Goal: Task Accomplishment & Management: Complete application form

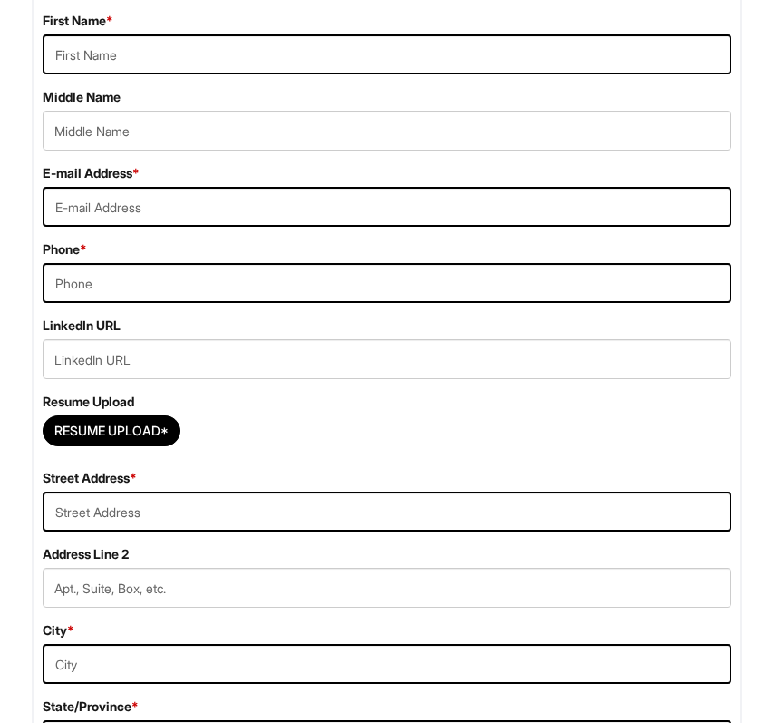
scroll to position [448, 0]
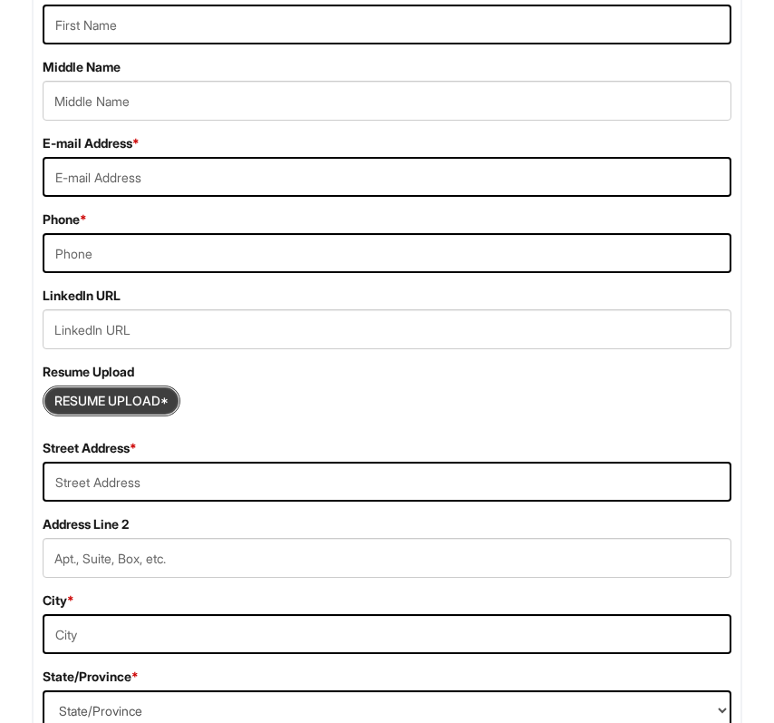
click at [151, 398] on input "Resume Upload*" at bounding box center [112, 400] width 136 height 29
type input "C:\fakepath\Eduardos Resume.pdf"
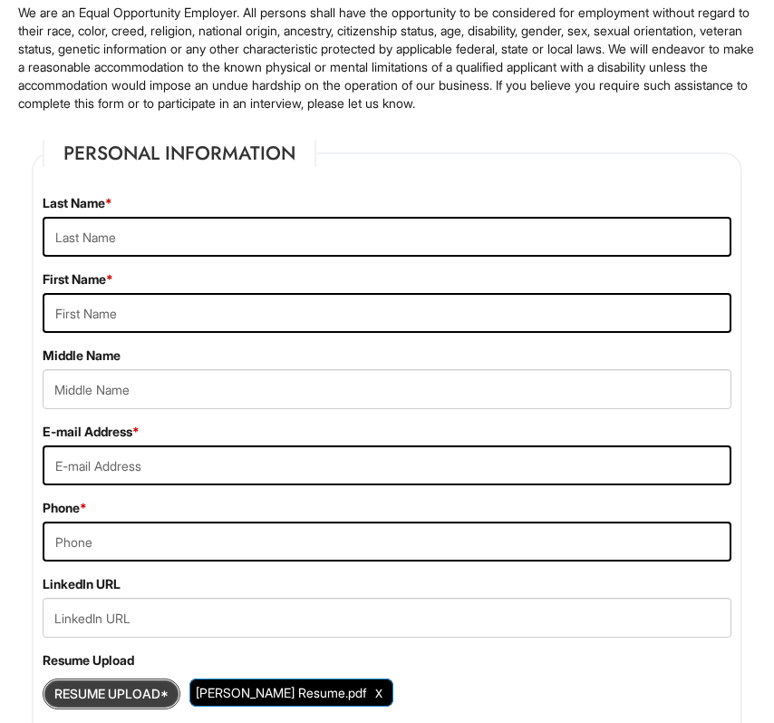
scroll to position [144, 0]
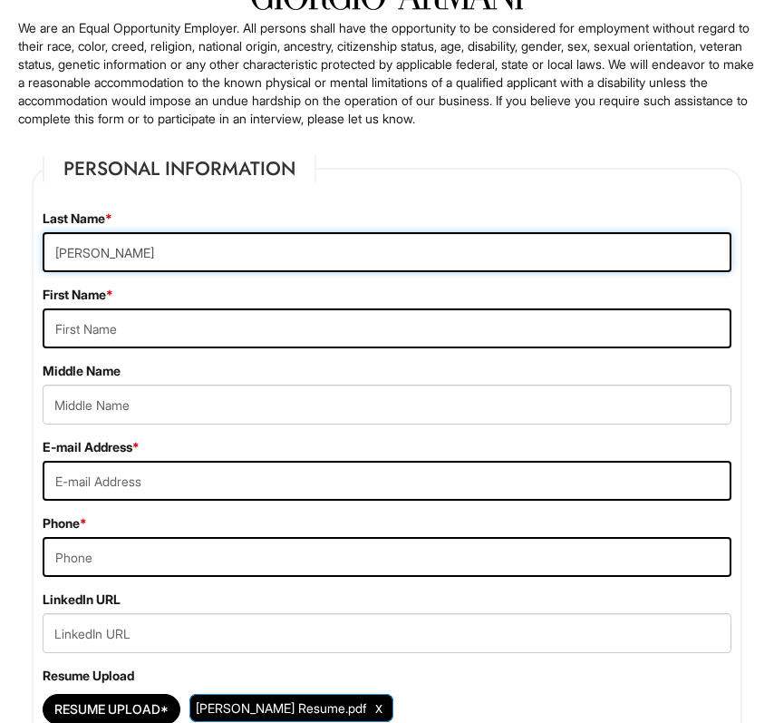
type input "Cervantes"
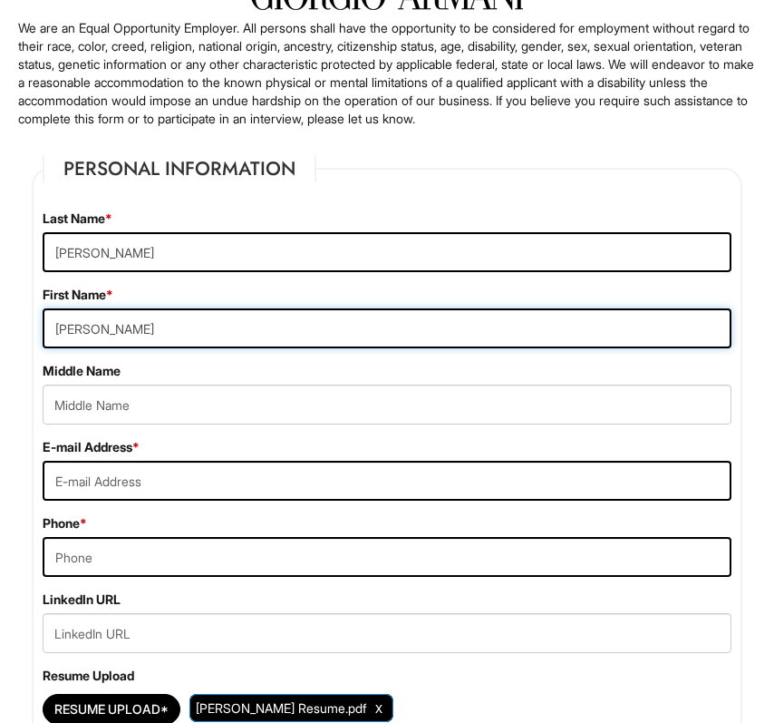
type input "Eduardo"
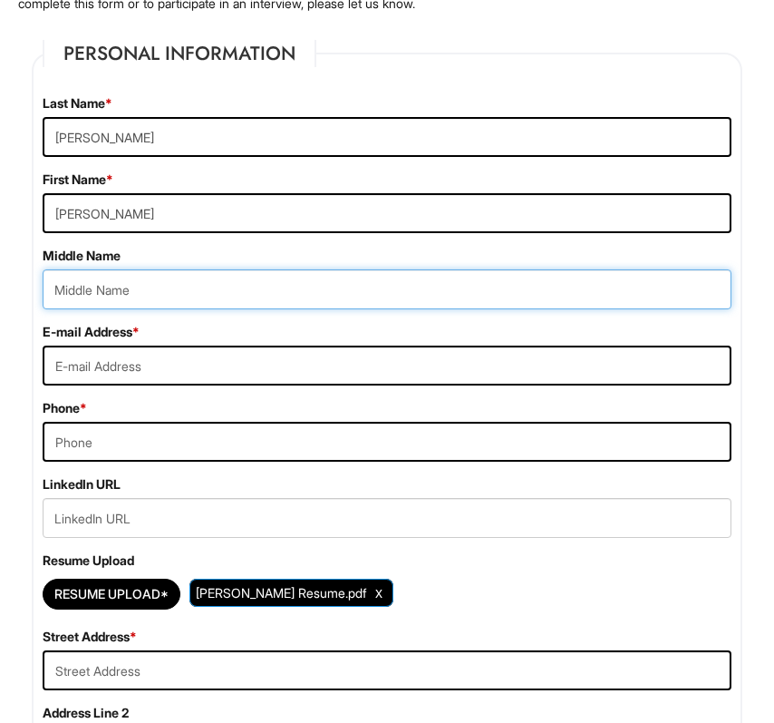
scroll to position [282, 0]
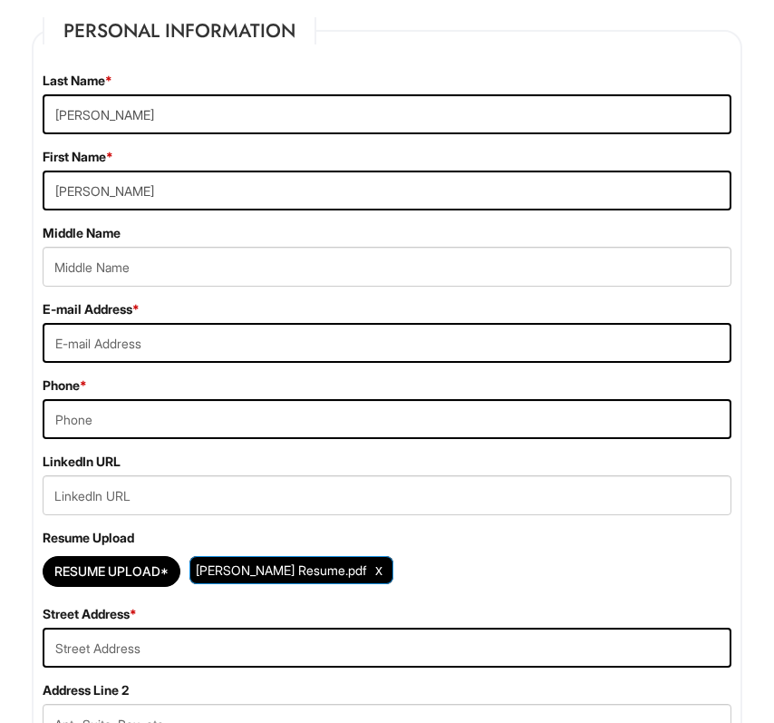
click at [201, 381] on div "Phone *" at bounding box center [387, 407] width 716 height 63
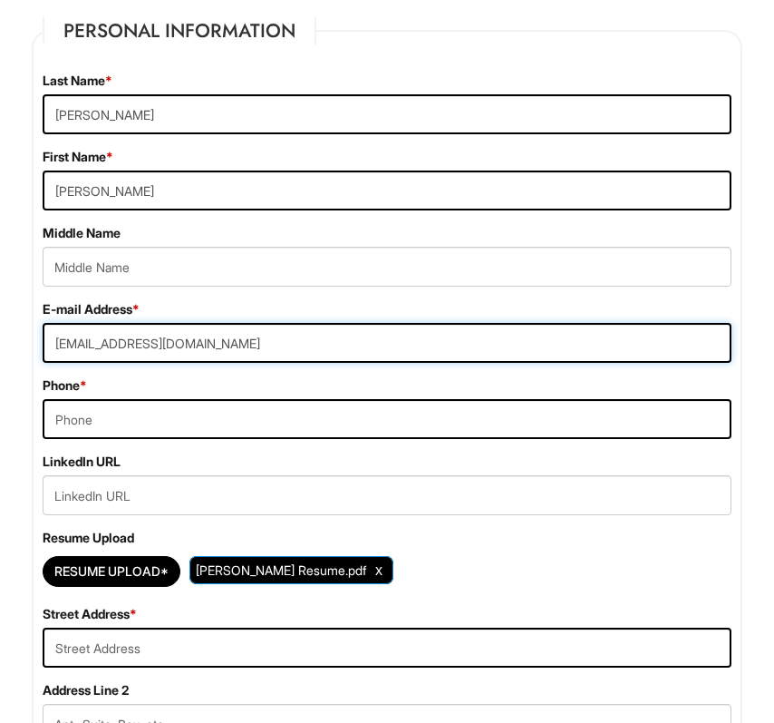
type input "daguilar5225@gmail.com"
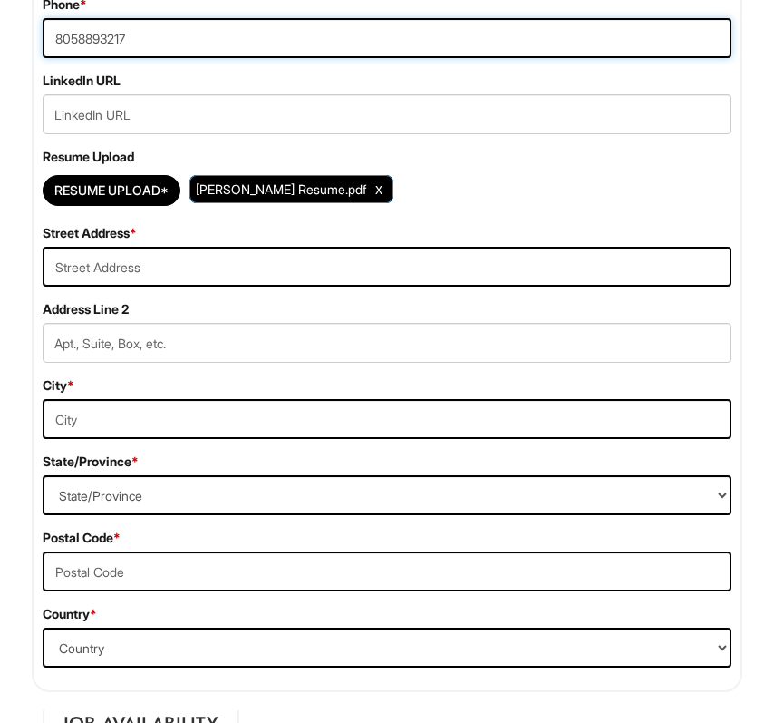
scroll to position [663, 0]
type input "8058893217"
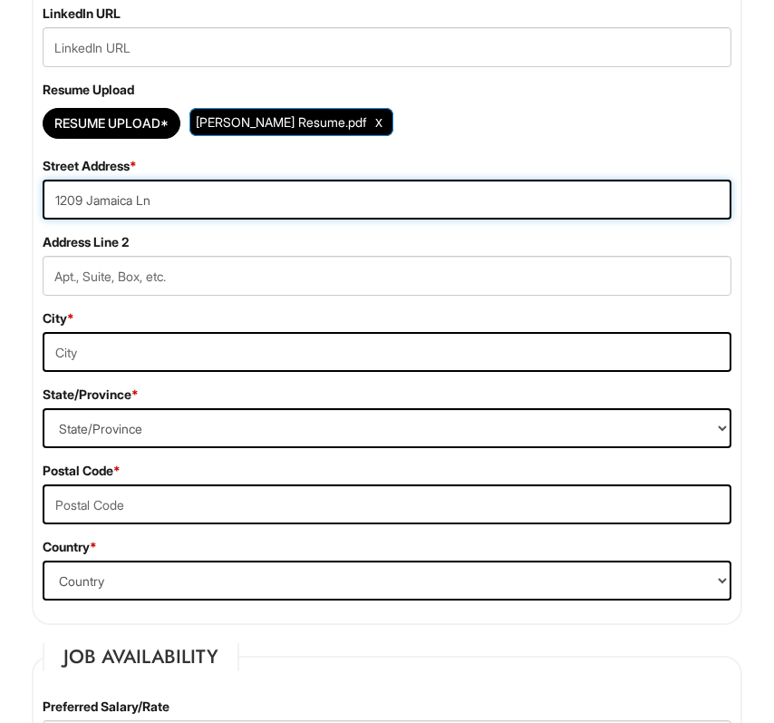
scroll to position [753, 0]
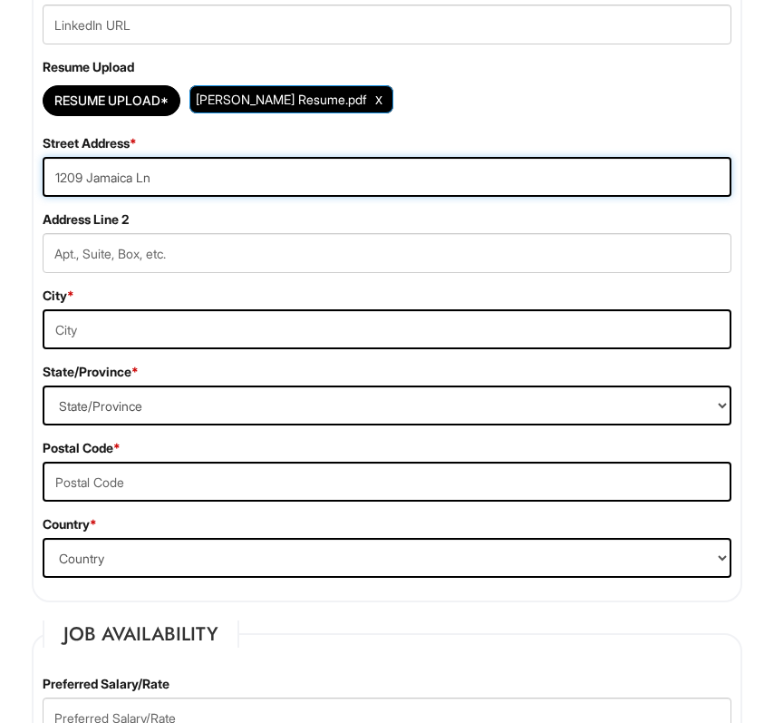
type input "1209 Jamaica Ln"
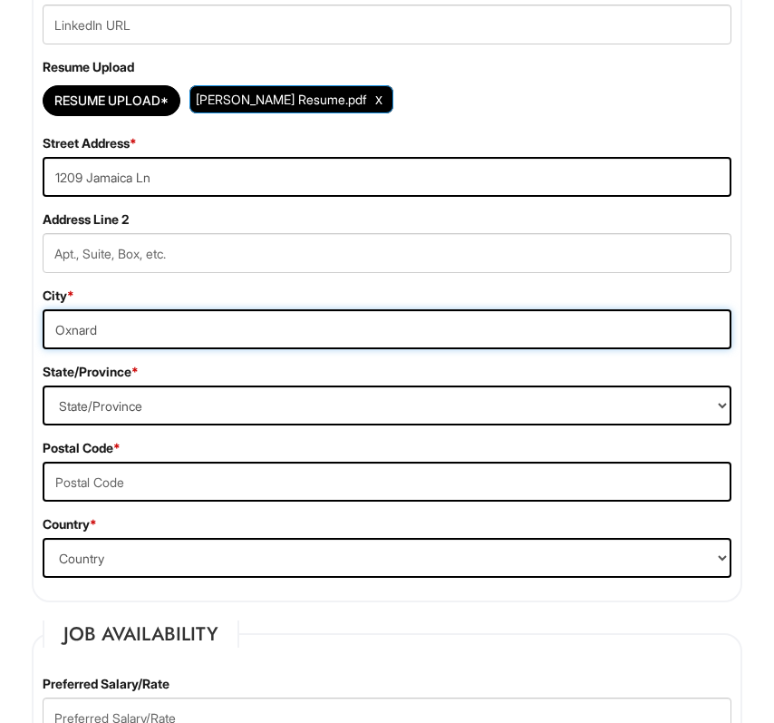
type input "Oxnard"
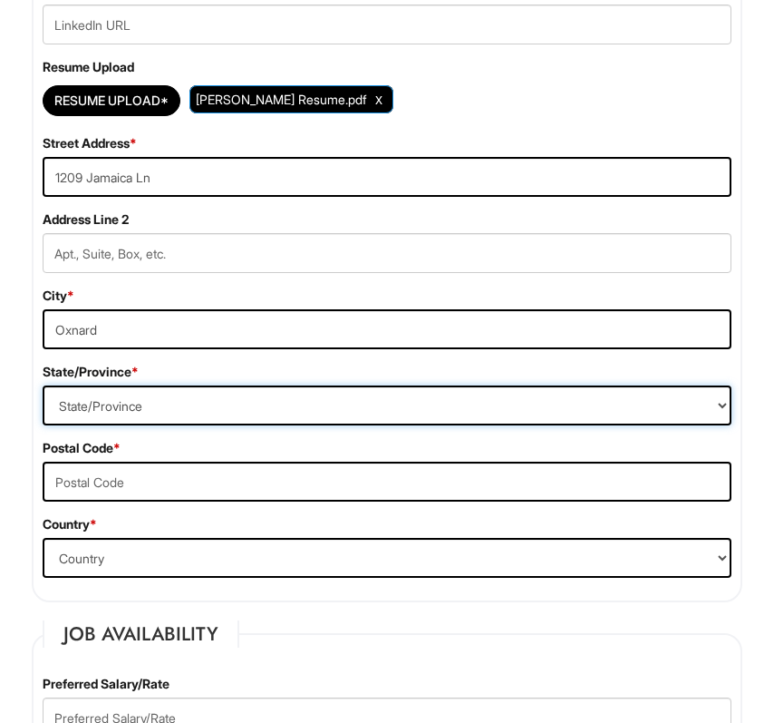
select select "CA"
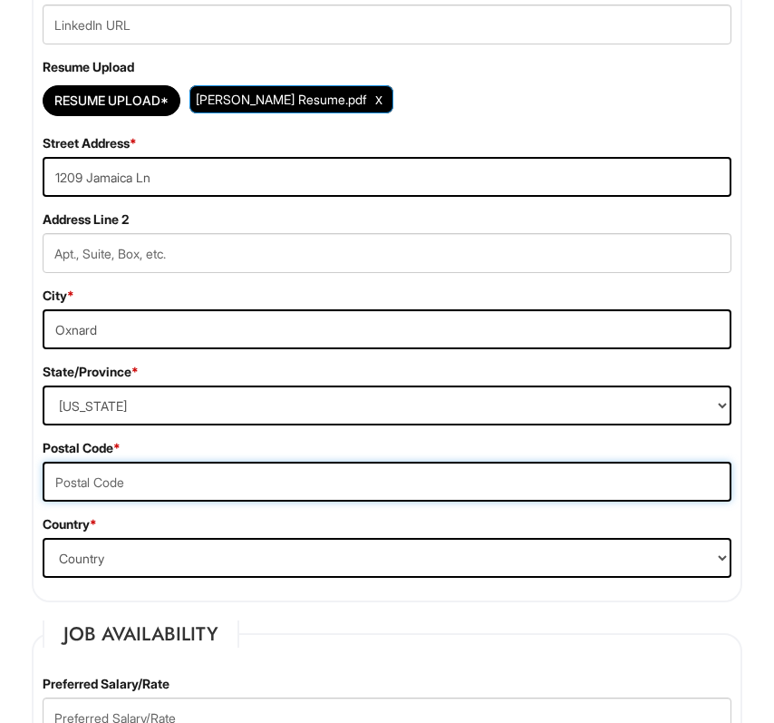
click at [104, 478] on input "text" at bounding box center [387, 481] width 689 height 40
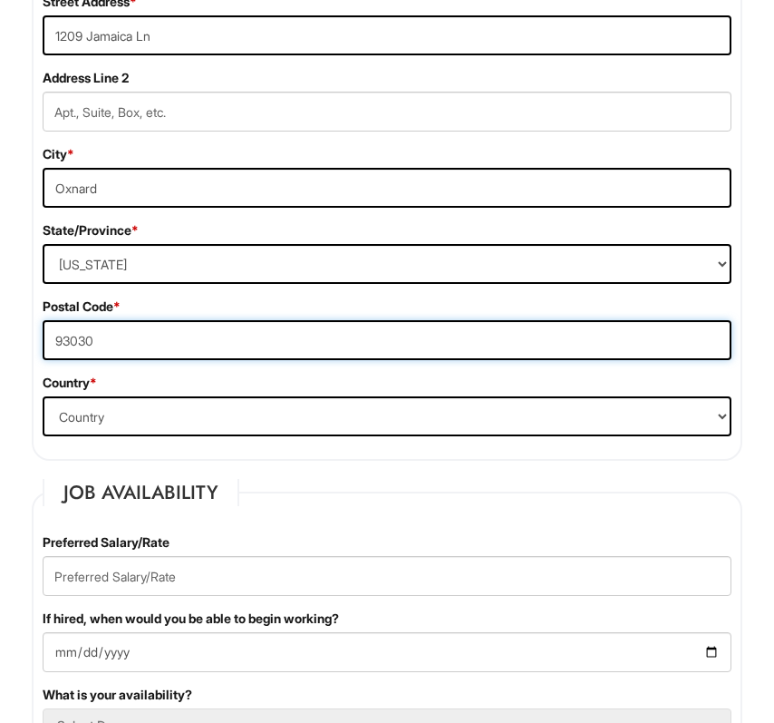
scroll to position [898, 0]
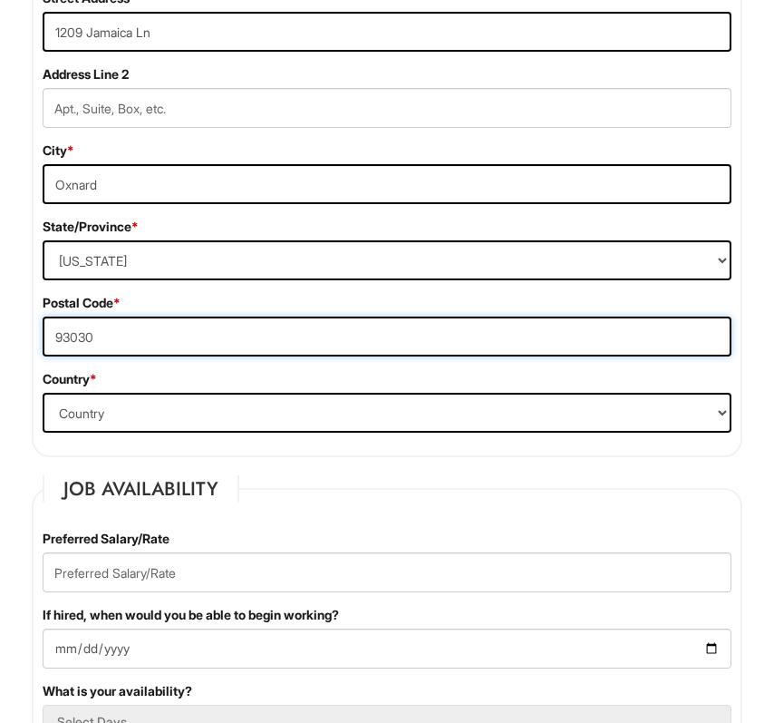
type input "93030"
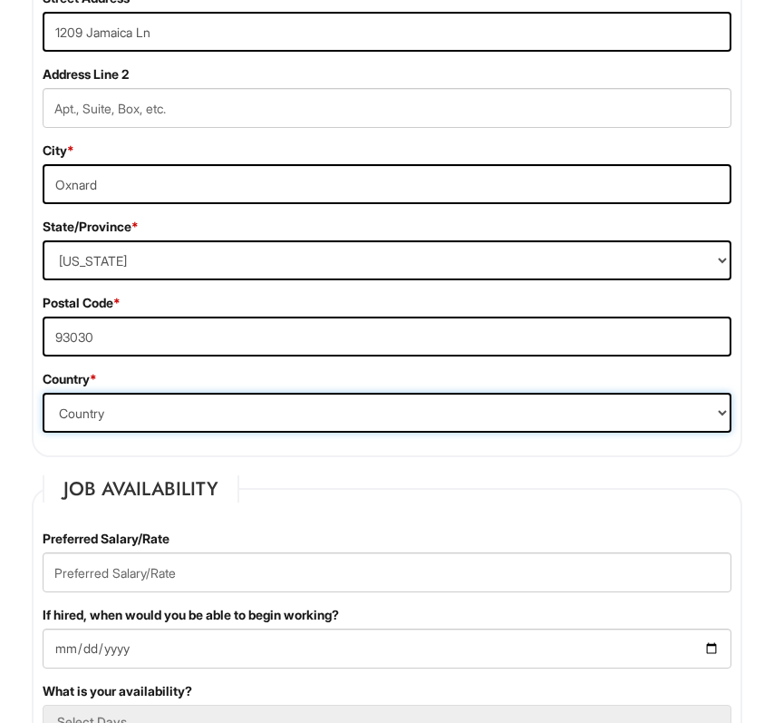
select select "United States of America"
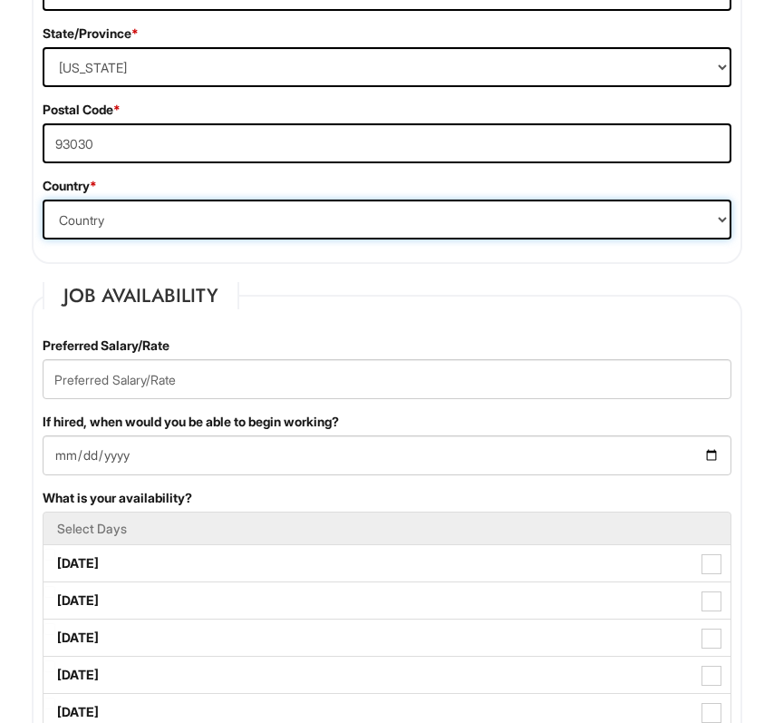
scroll to position [1126, 0]
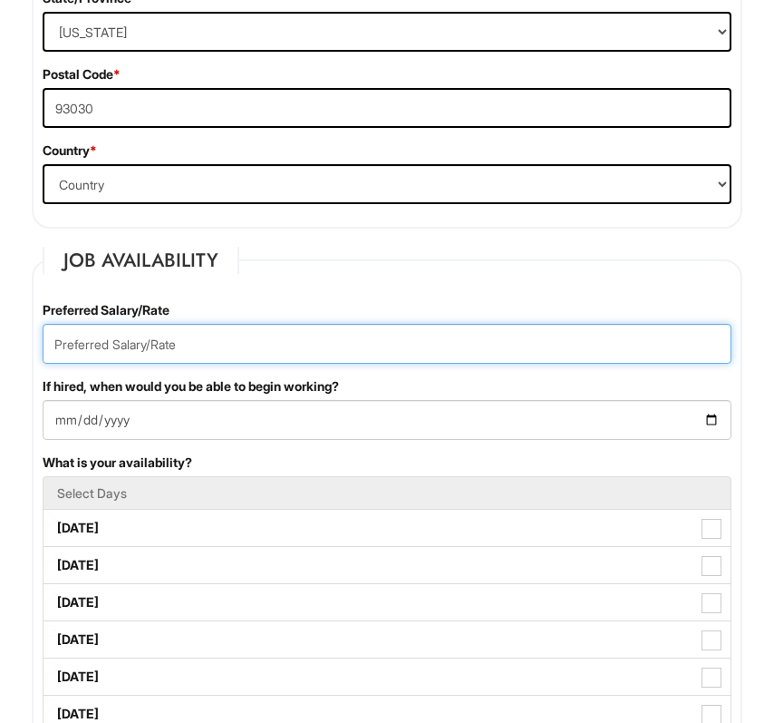
click at [143, 354] on input "text" at bounding box center [387, 344] width 689 height 40
paste input "Eduardo Cervantes 10/04"
drag, startPoint x: 73, startPoint y: 351, endPoint x: 482, endPoint y: 282, distance: 414.7
click at [479, 284] on fieldset "Job Availability Preferred Salary/Rate 17-Eduardo Cervantes 10/04 If hired, whe…" at bounding box center [387, 684] width 711 height 875
drag, startPoint x: 453, startPoint y: 344, endPoint x: 0, endPoint y: 352, distance: 453.4
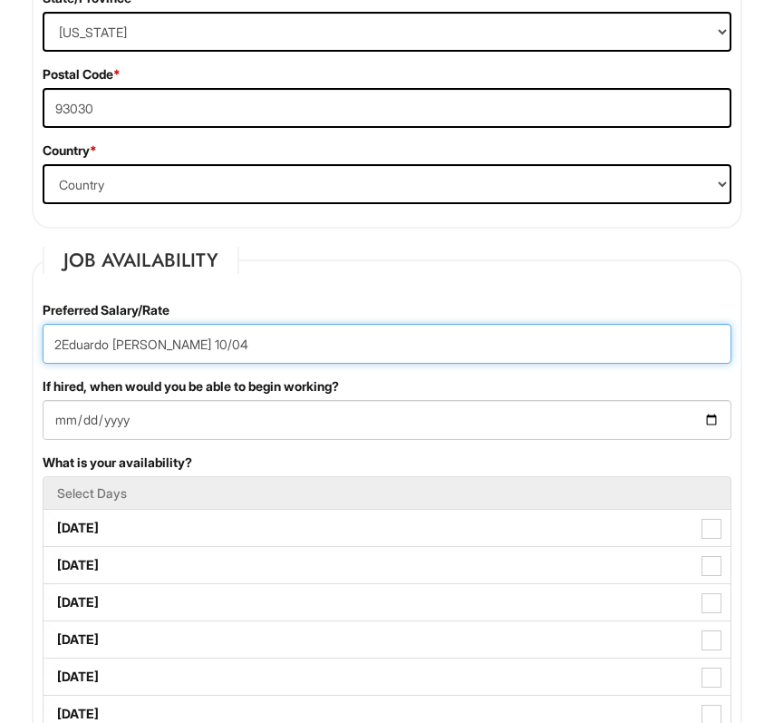
drag, startPoint x: 240, startPoint y: 345, endPoint x: 9, endPoint y: 341, distance: 231.2
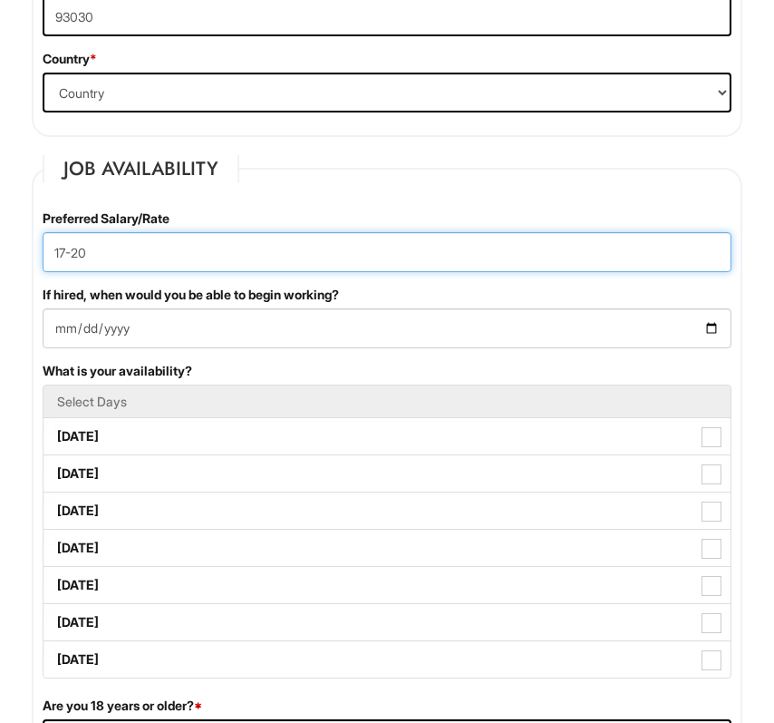
scroll to position [1220, 0]
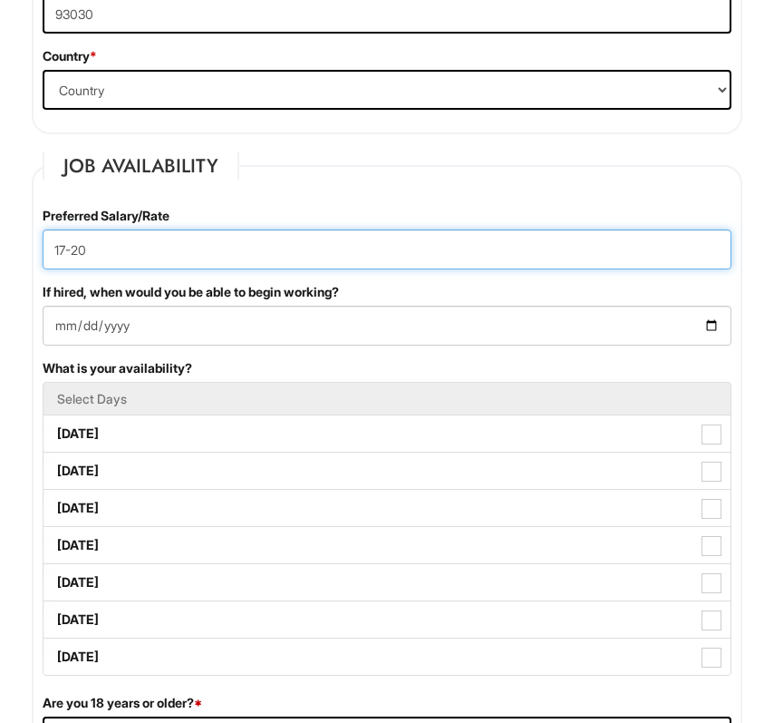
type input "17-20"
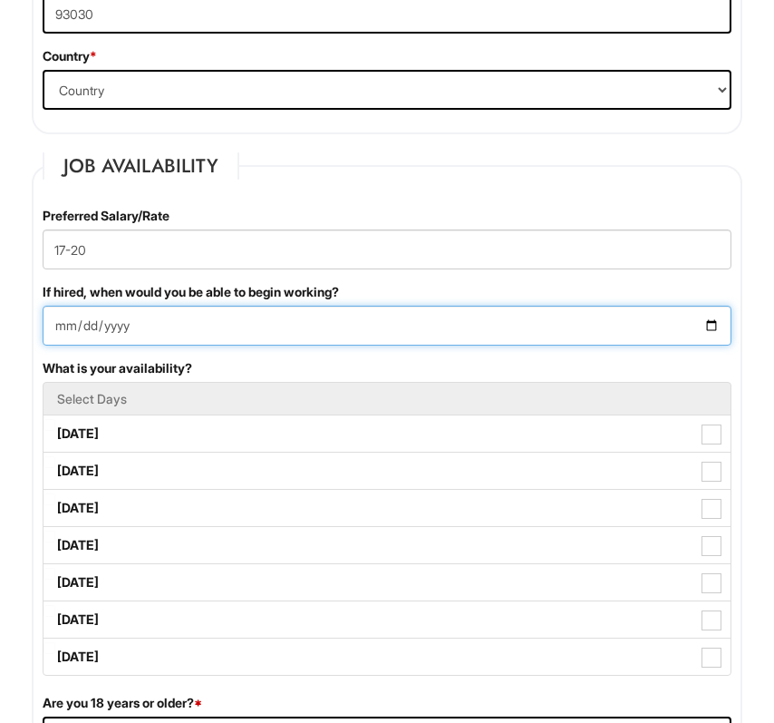
click at [56, 314] on input "If hired, when would you be able to begin working?" at bounding box center [387, 326] width 689 height 40
type input "2025-09-01"
click at [207, 328] on input "2025-09-01" at bounding box center [387, 326] width 689 height 40
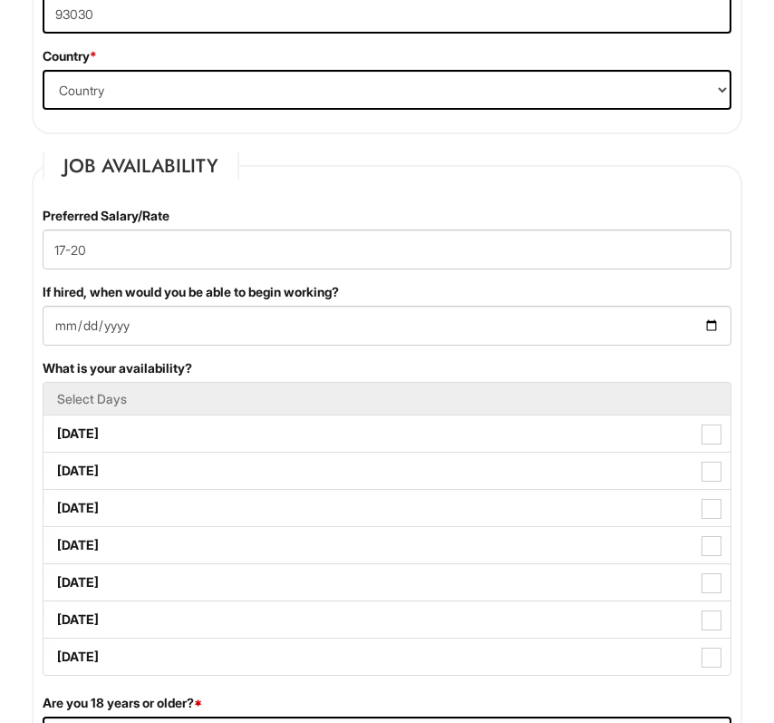
click at [219, 375] on div "What is your availability? Select Days Monday Tuesday Wednesday Thursday Friday…" at bounding box center [387, 517] width 716 height 316
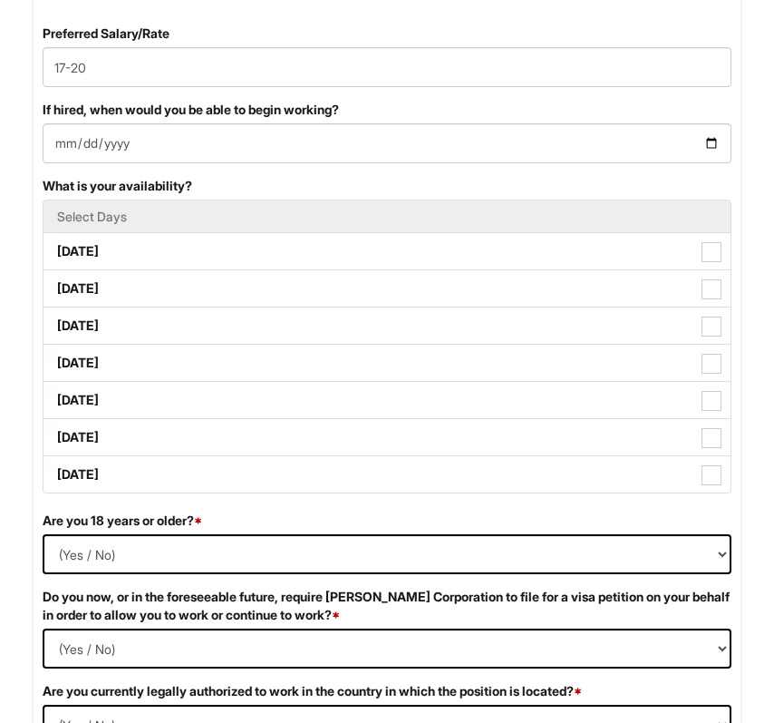
scroll to position [1422, 0]
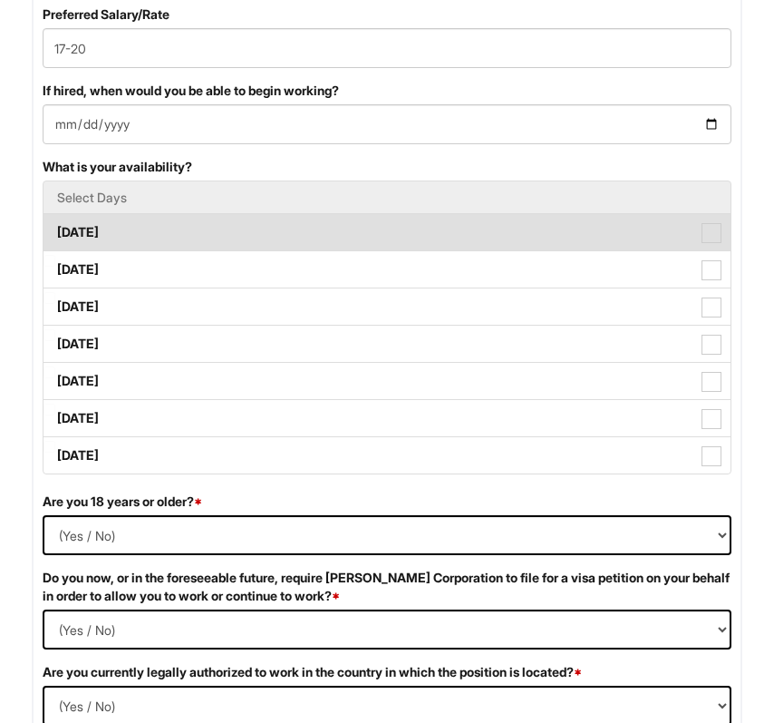
click at [172, 236] on label "Monday" at bounding box center [387, 232] width 687 height 36
click at [55, 229] on Available_Monday "Monday" at bounding box center [50, 224] width 12 height 12
checkbox Available_Monday "true"
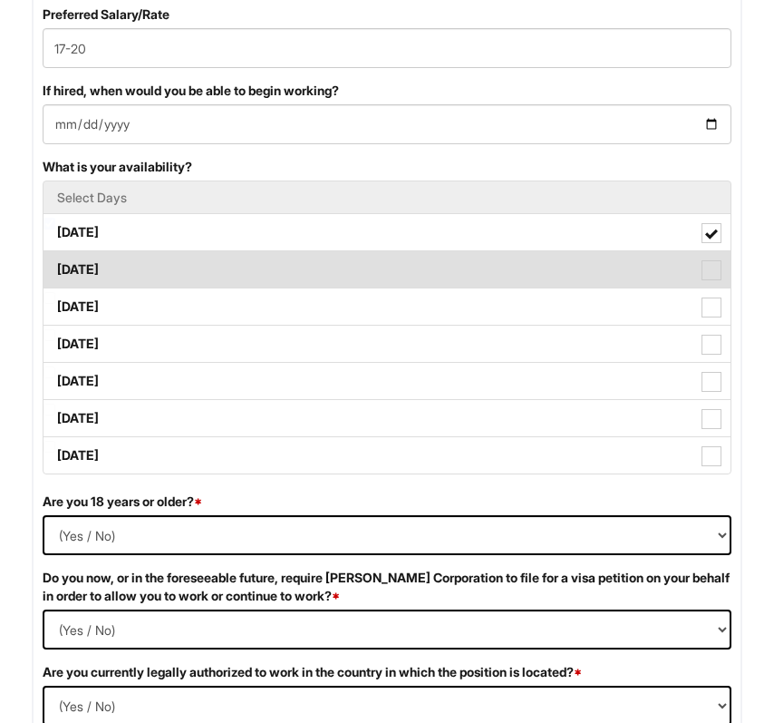
click at [177, 277] on label "Tuesday" at bounding box center [387, 269] width 687 height 36
click at [55, 267] on Available_Tuesday "Tuesday" at bounding box center [50, 261] width 12 height 12
checkbox Available_Tuesday "true"
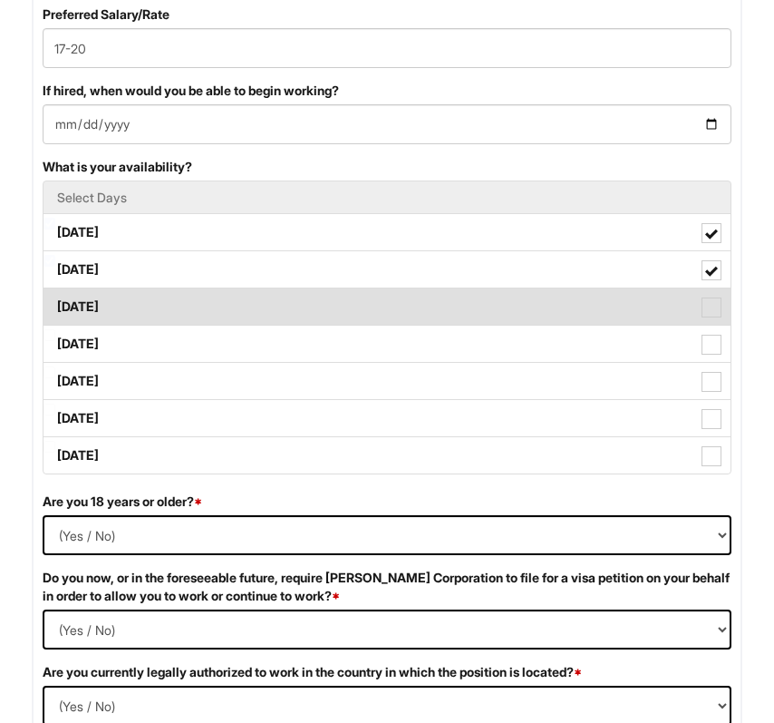
click at [178, 306] on label "Wednesday" at bounding box center [387, 306] width 687 height 36
click at [55, 304] on Available_Wednesday "Wednesday" at bounding box center [50, 298] width 12 height 12
click at [170, 292] on label "Wednesday" at bounding box center [387, 306] width 687 height 36
click at [55, 292] on Available_Wednesday "Wednesday" at bounding box center [50, 298] width 12 height 12
checkbox Available_Wednesday "false"
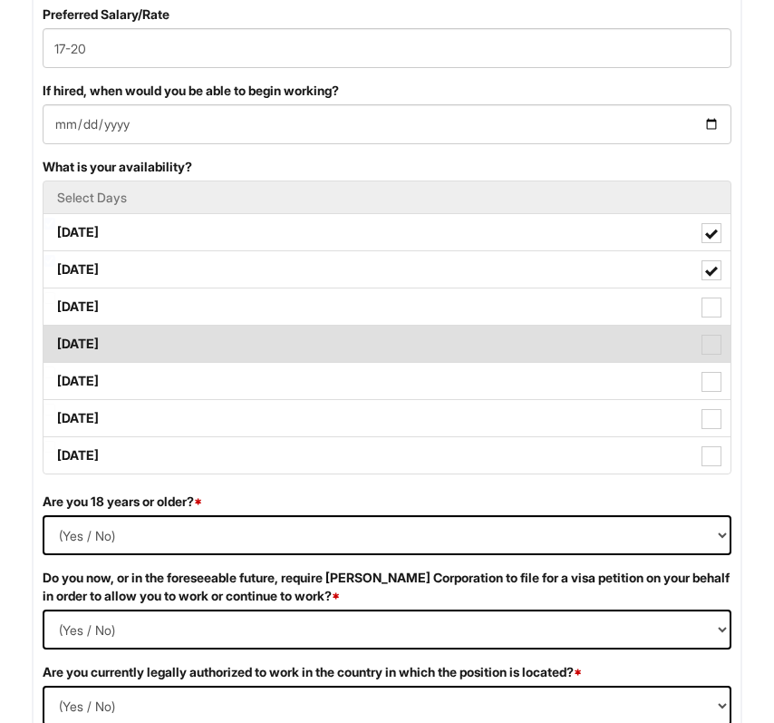
click at [177, 333] on label "Thursday" at bounding box center [387, 343] width 687 height 36
click at [55, 333] on Available_Thursday "Thursday" at bounding box center [50, 335] width 12 height 12
checkbox Available_Thursday "true"
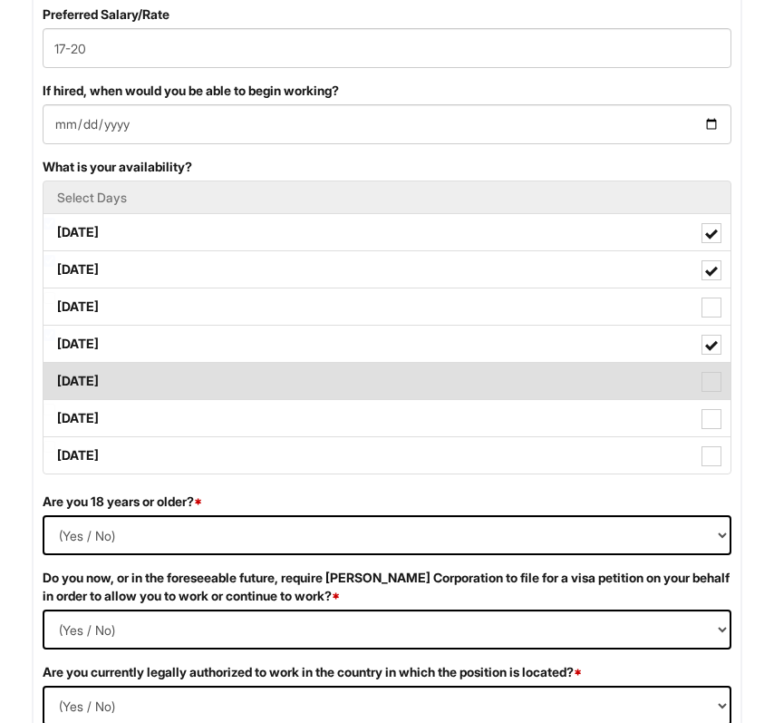
click at [180, 372] on label "Friday" at bounding box center [387, 381] width 687 height 36
click at [55, 372] on Available_Friday "Friday" at bounding box center [50, 372] width 12 height 12
checkbox Available_Friday "true"
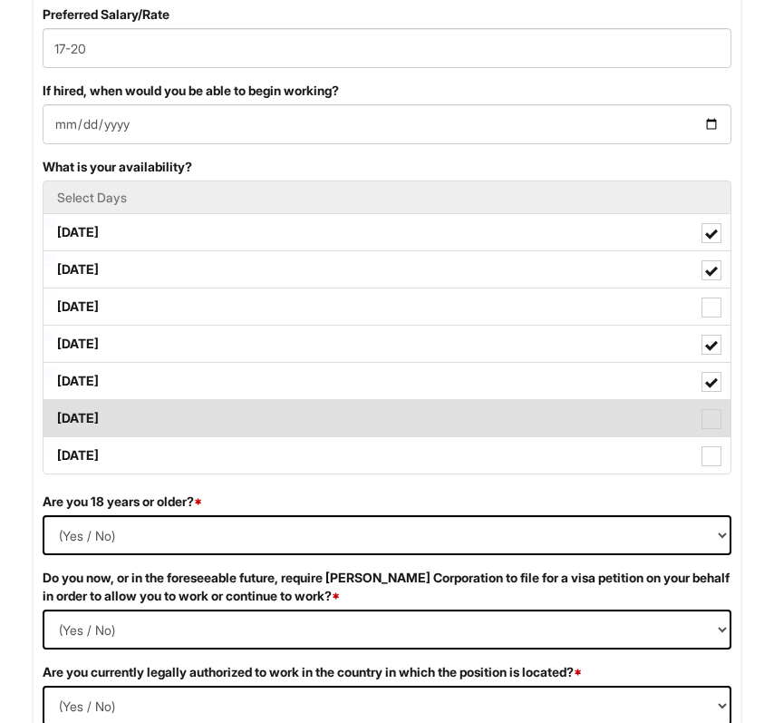
click at [183, 419] on label "Saturday" at bounding box center [387, 418] width 687 height 36
click at [55, 415] on Available_Saturday "Saturday" at bounding box center [50, 409] width 12 height 12
checkbox Available_Saturday "true"
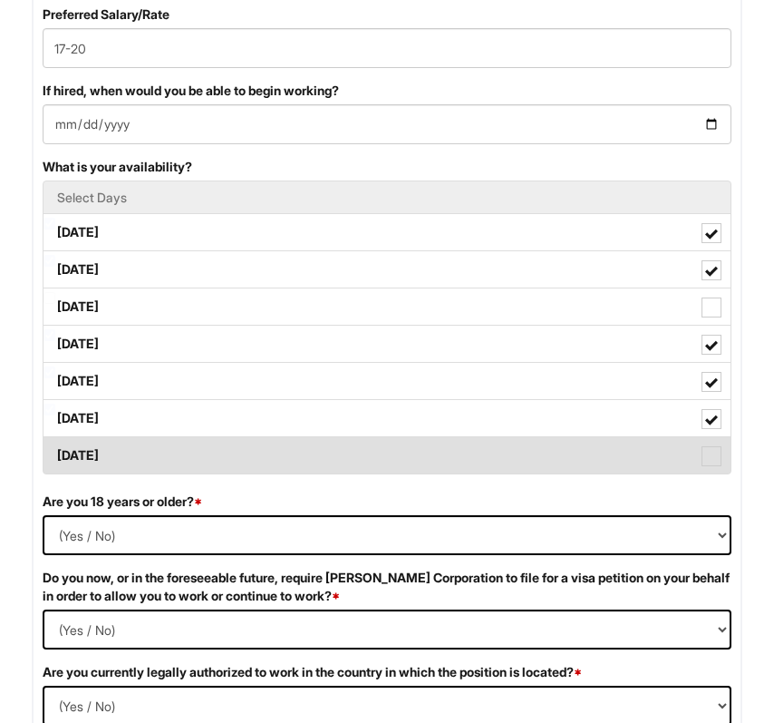
click at [187, 453] on label "Sunday" at bounding box center [387, 455] width 687 height 36
click at [55, 452] on Available_Sunday "Sunday" at bounding box center [50, 447] width 12 height 12
checkbox Available_Sunday "true"
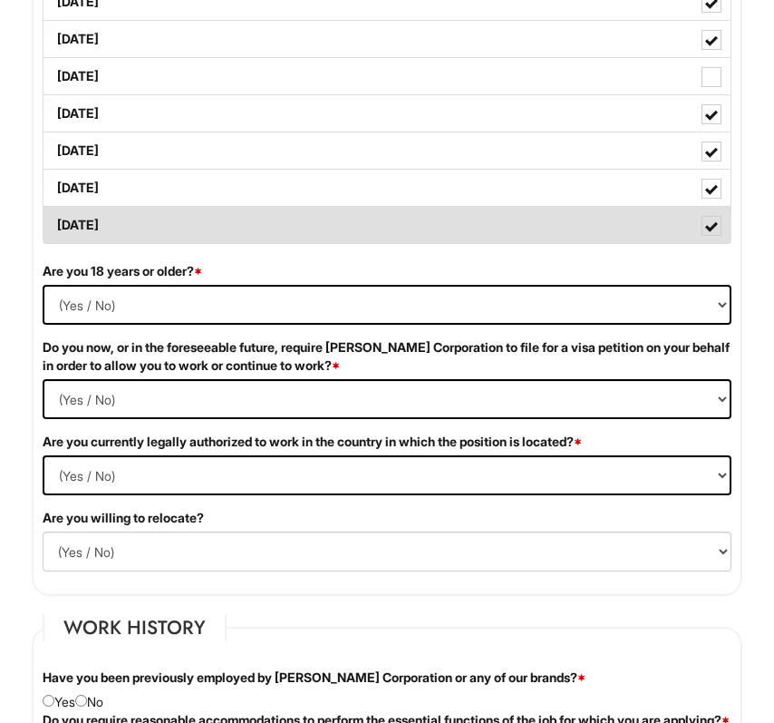
scroll to position [1674, 0]
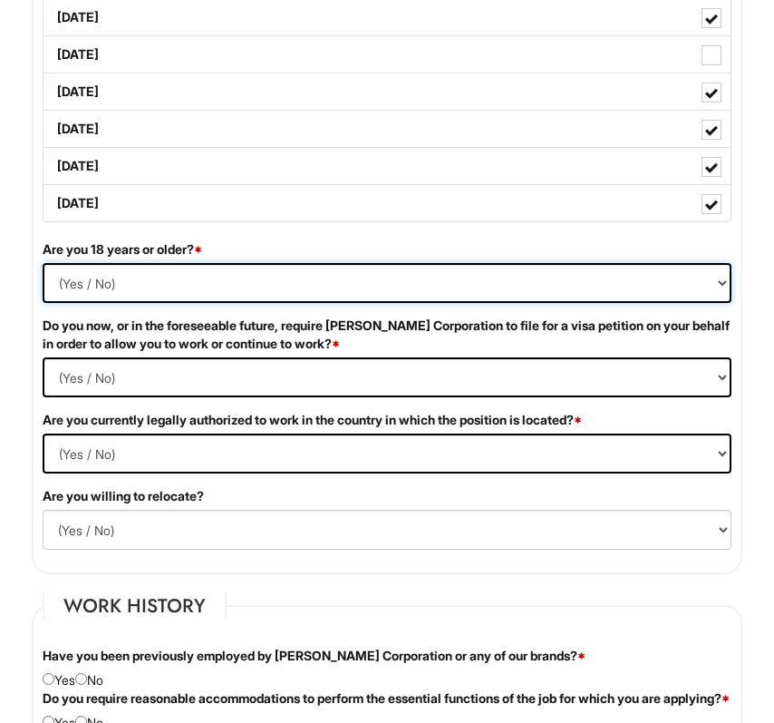
select select "Yes"
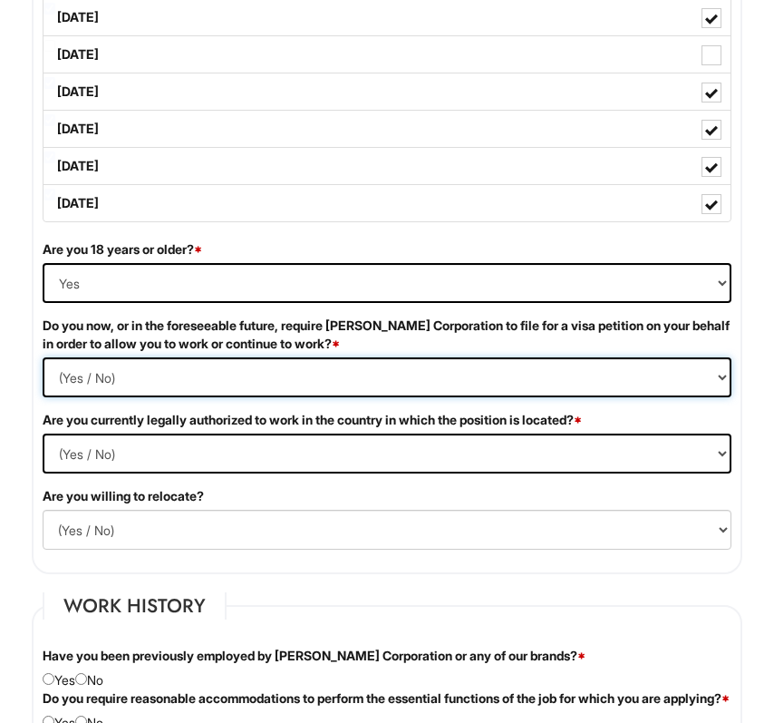
select Required "No"
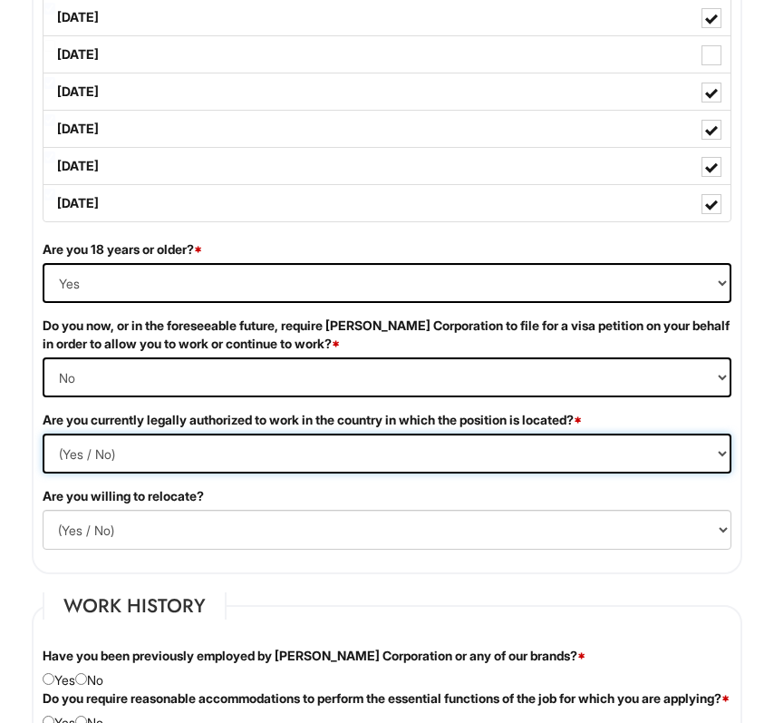
select select "Yes"
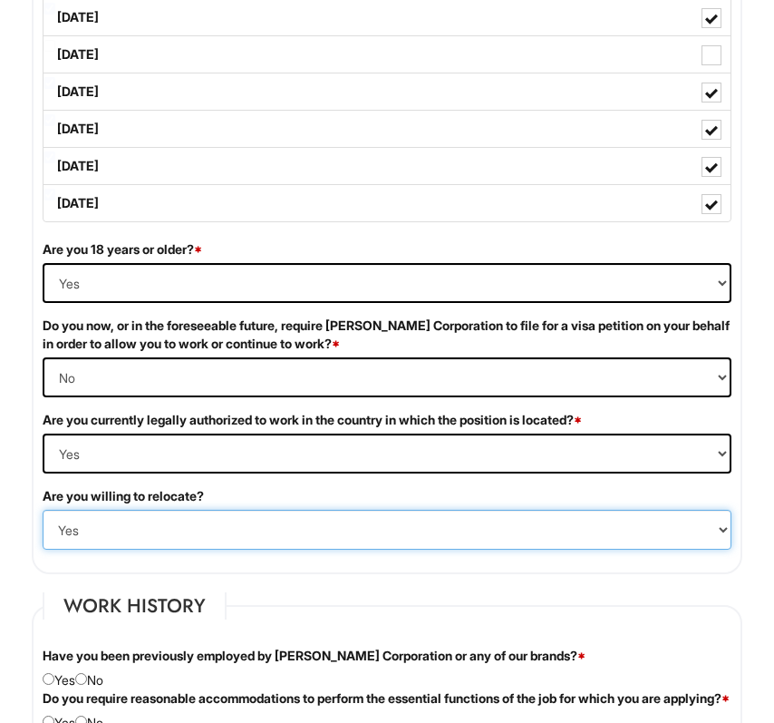
scroll to position [1681, 0]
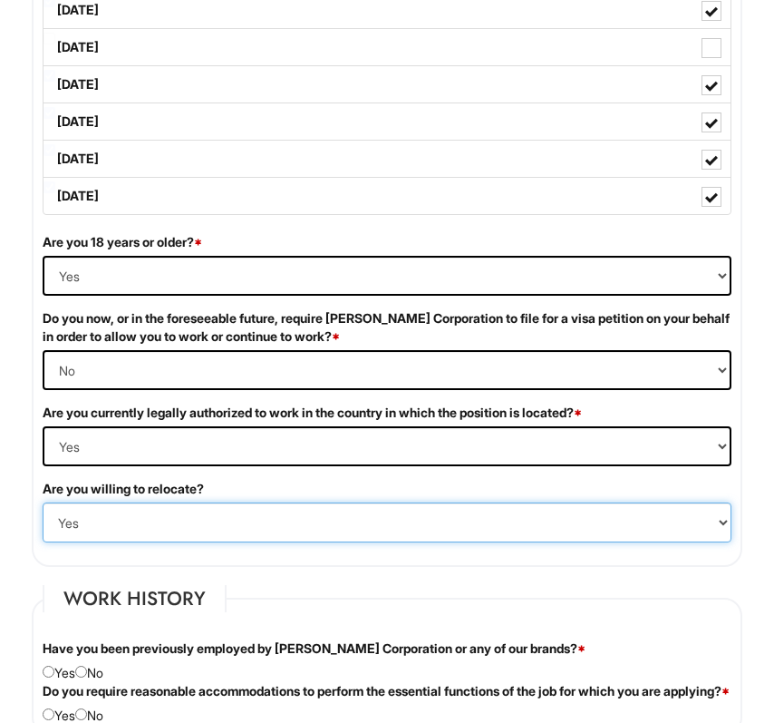
select select "N"
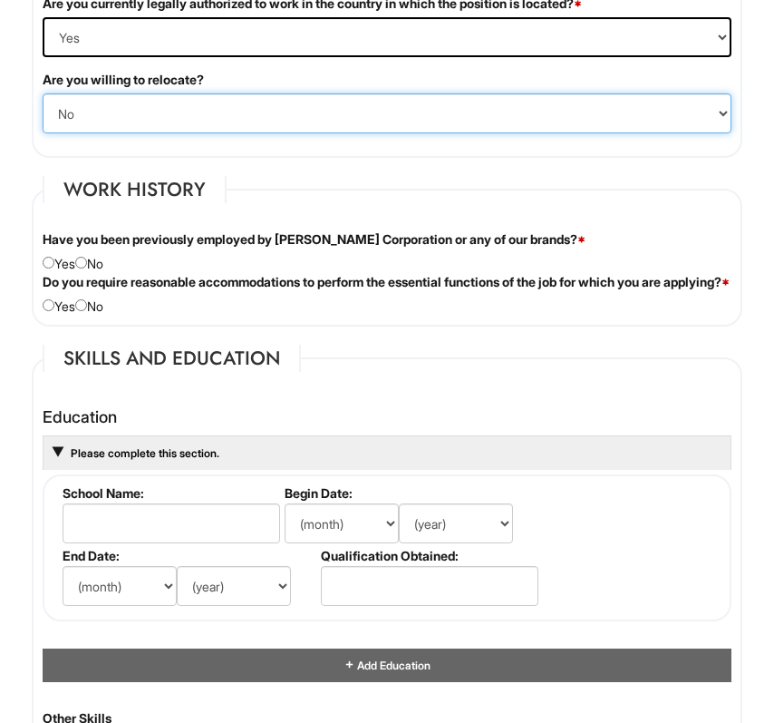
scroll to position [2107, 0]
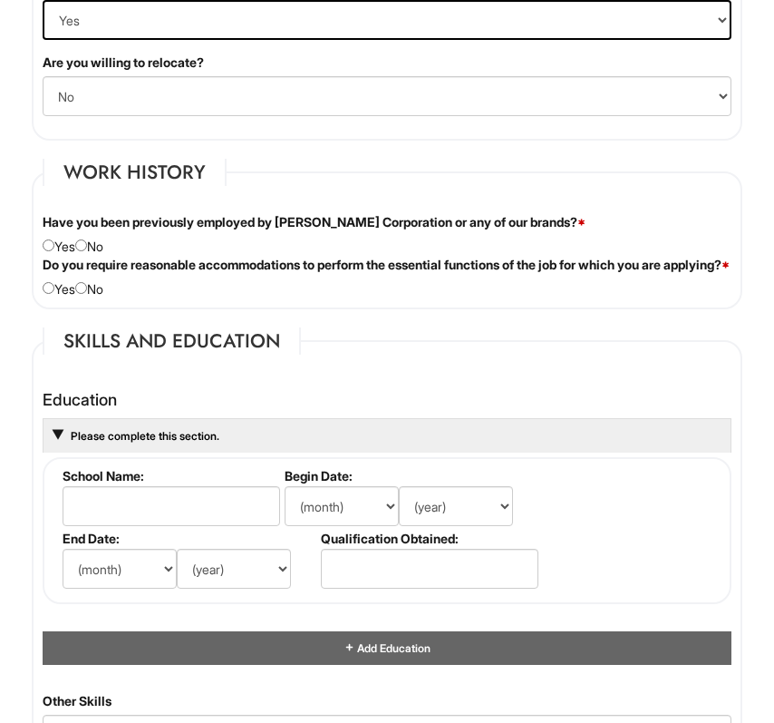
click at [94, 245] on div "Have you been previously employed by Giorgio Armani Corporation or any of our b…" at bounding box center [387, 234] width 716 height 43
click at [94, 247] on div "Have you been previously employed by Giorgio Armani Corporation or any of our b…" at bounding box center [387, 234] width 716 height 43
click at [86, 246] on input "radio" at bounding box center [81, 245] width 12 height 12
radio input "true"
click at [87, 294] on input "radio" at bounding box center [81, 288] width 12 height 12
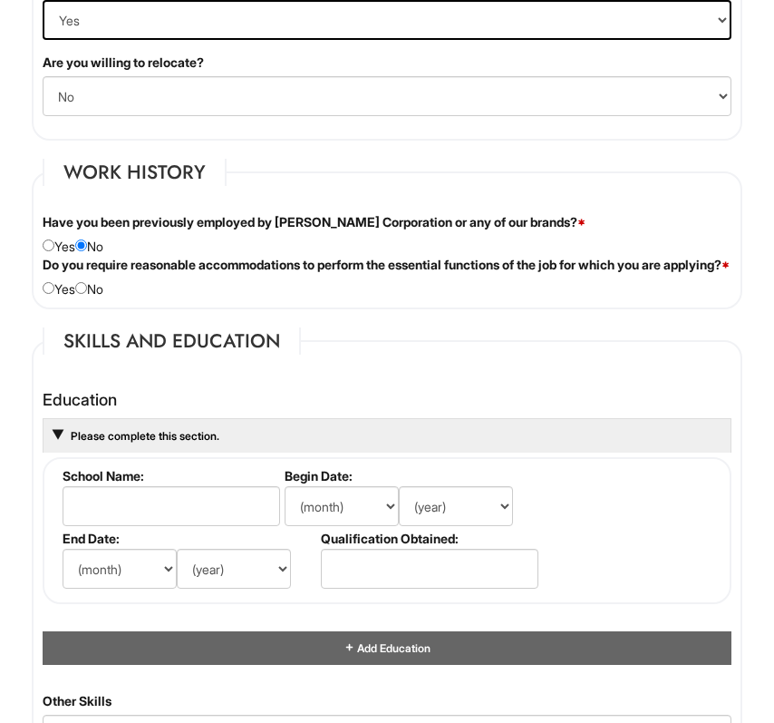
radio input "true"
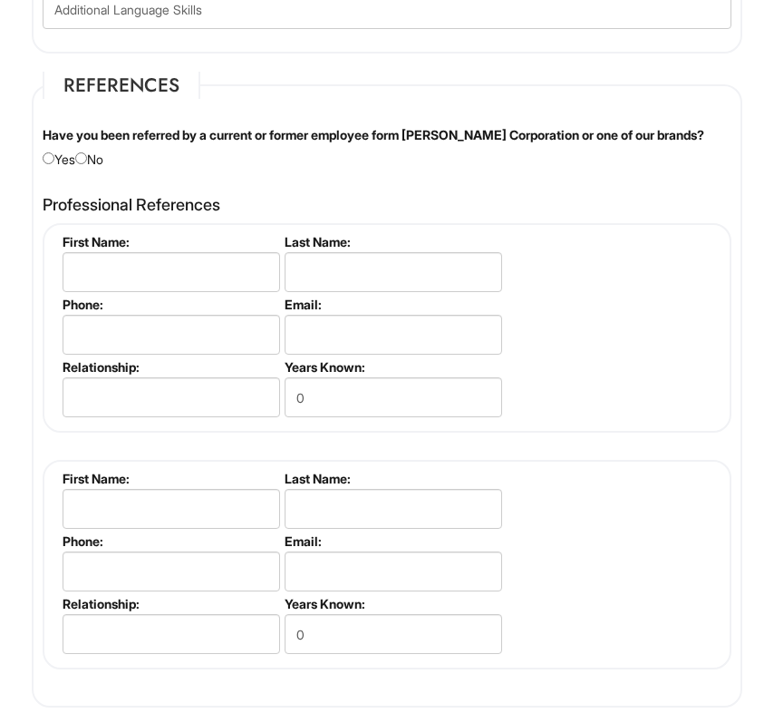
scroll to position [2907, 0]
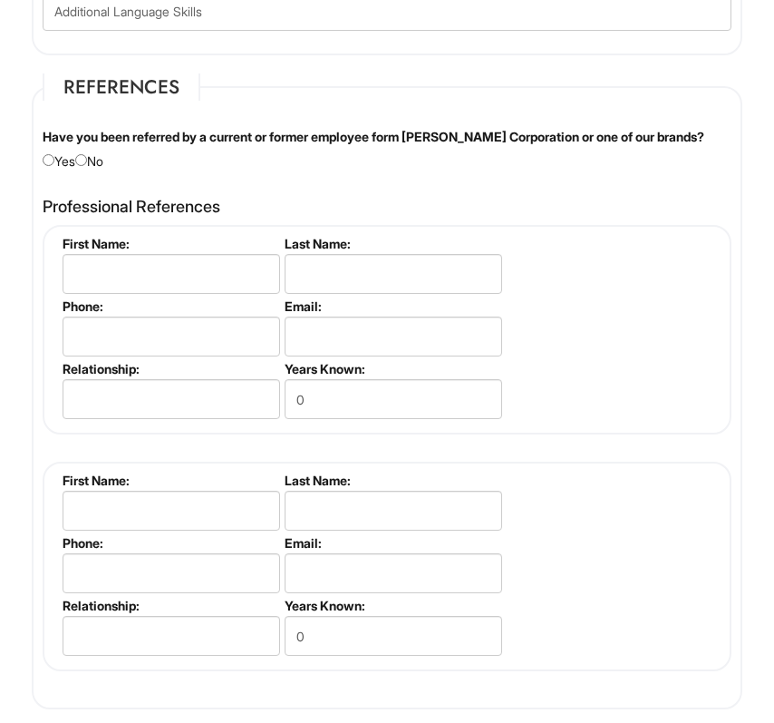
click at [87, 166] on input "radio" at bounding box center [81, 160] width 12 height 12
radio input "true"
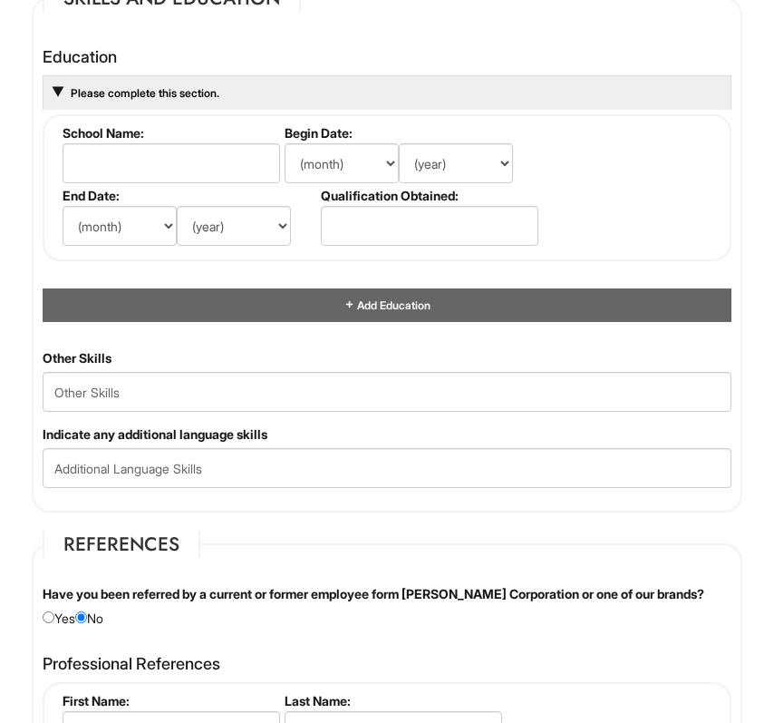
scroll to position [2446, 0]
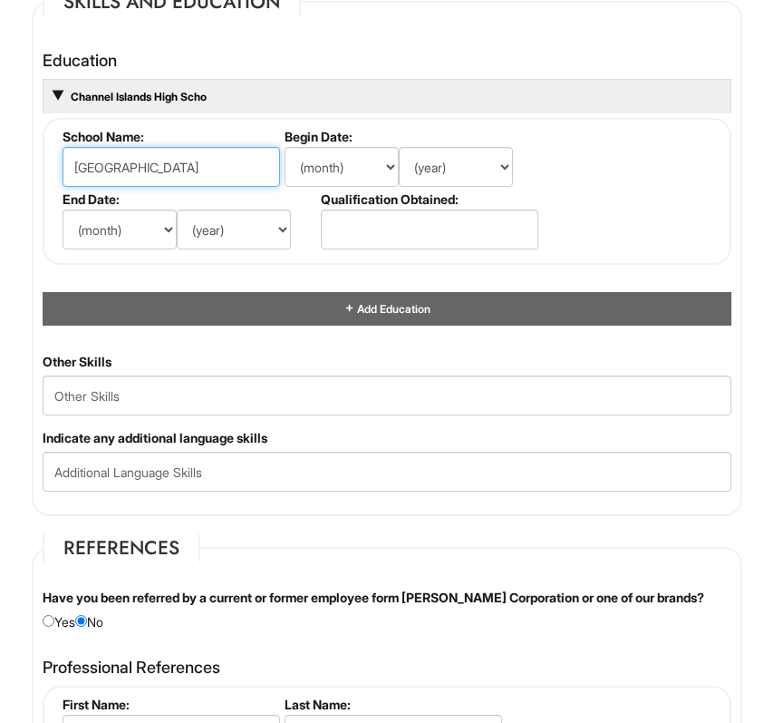
type input "Channel Islands High School"
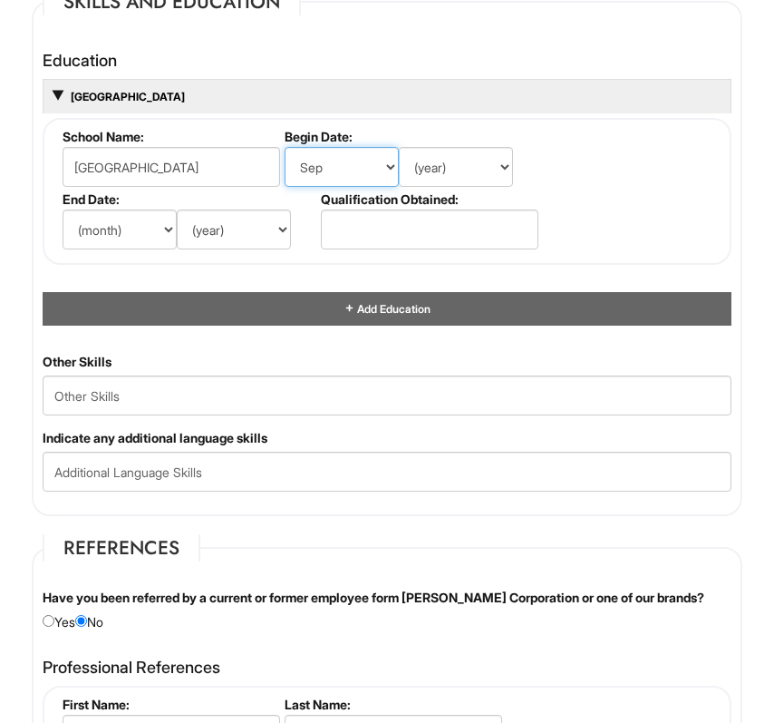
select select "8"
select select "2020"
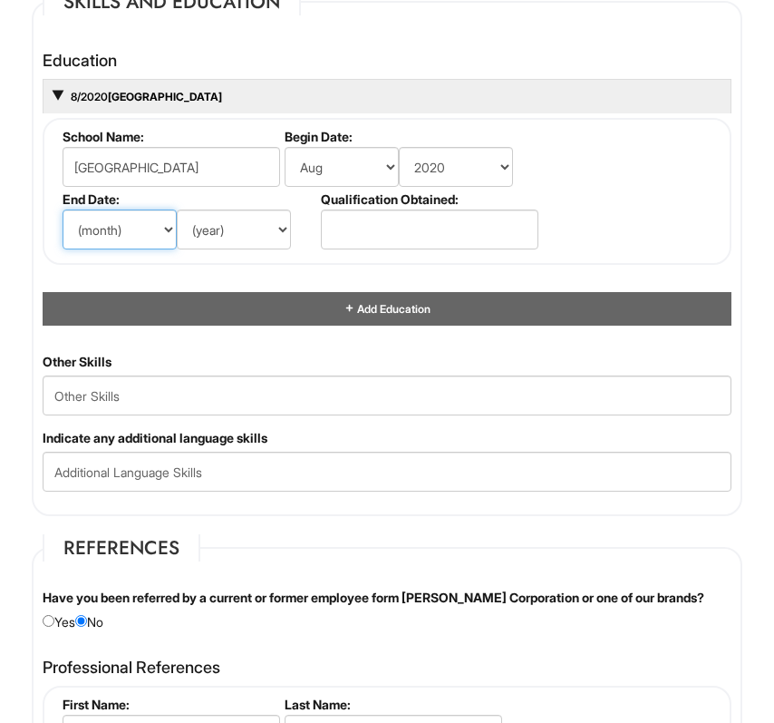
select select "6"
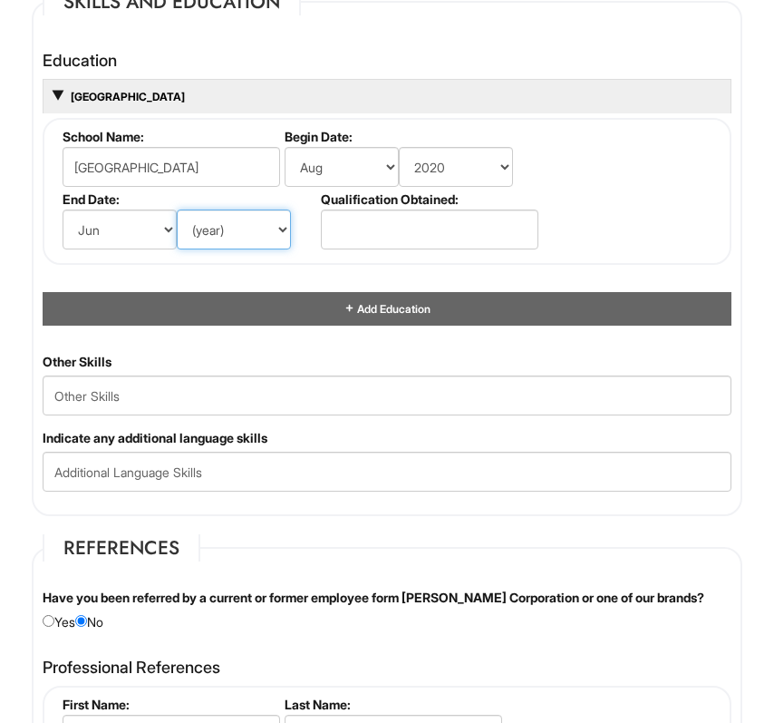
select select "2024"
click at [370, 221] on li "Qualification Obtained:" at bounding box center [427, 222] width 222 height 63
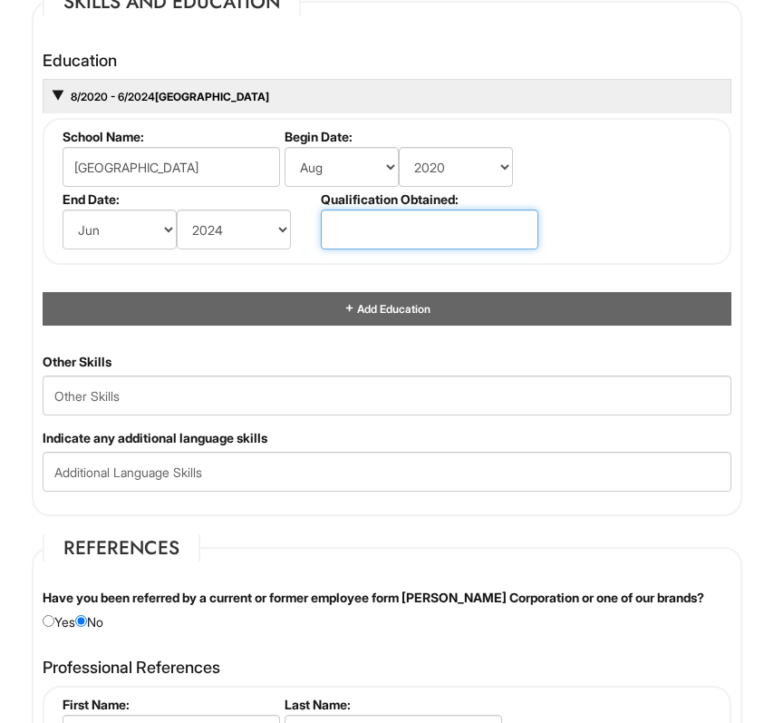
click at [372, 245] on input "text" at bounding box center [430, 229] width 218 height 40
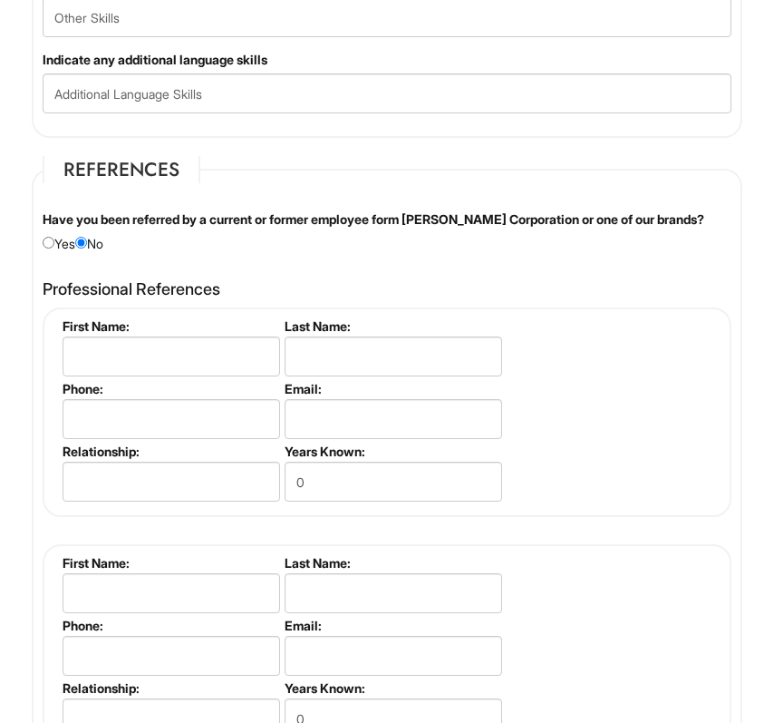
scroll to position [2845, 0]
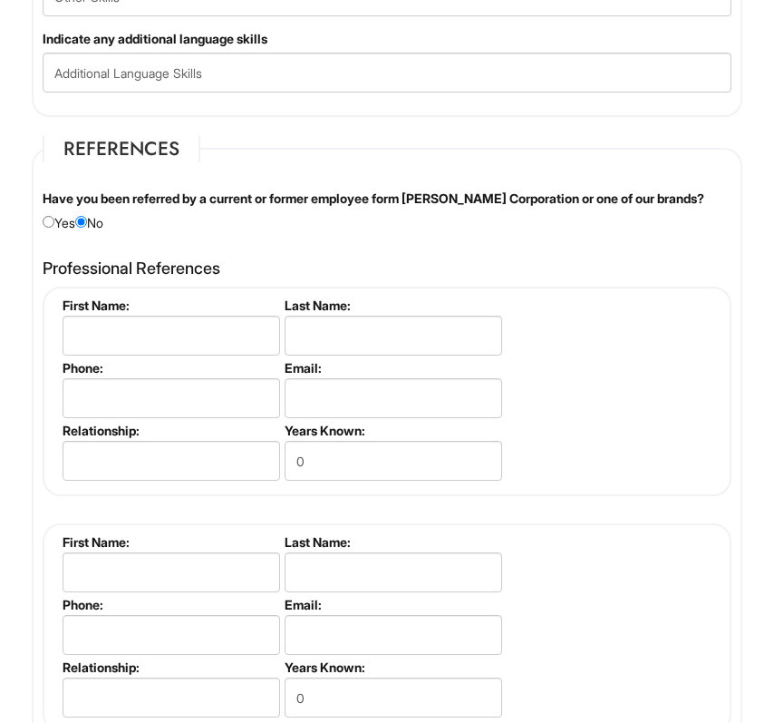
type input "High School Diploma"
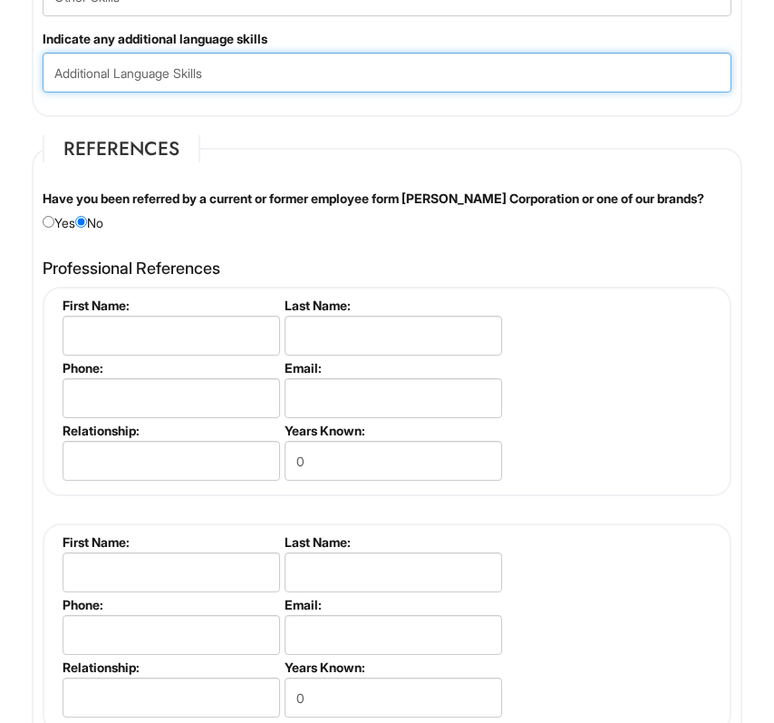
click at [206, 71] on input "text" at bounding box center [387, 73] width 689 height 40
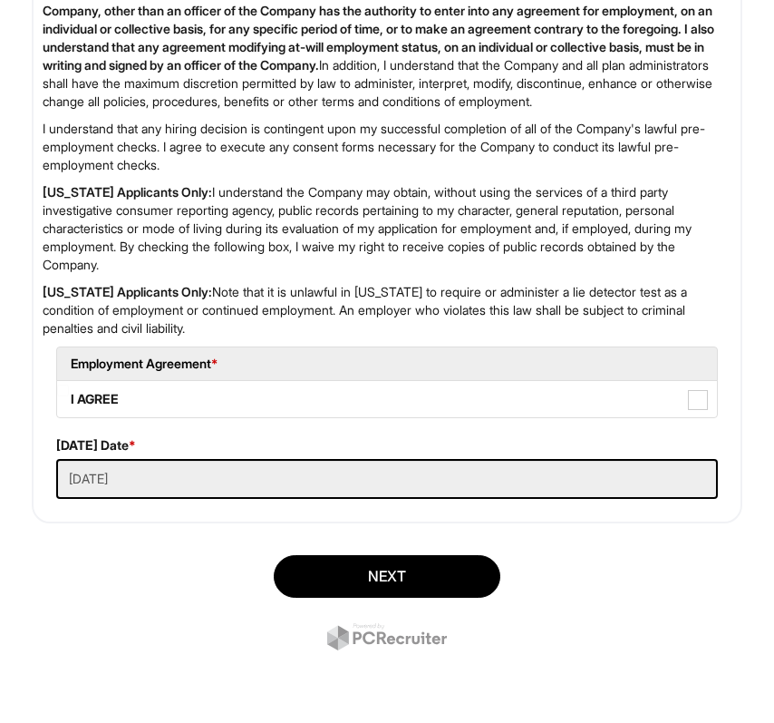
scroll to position [3951, 0]
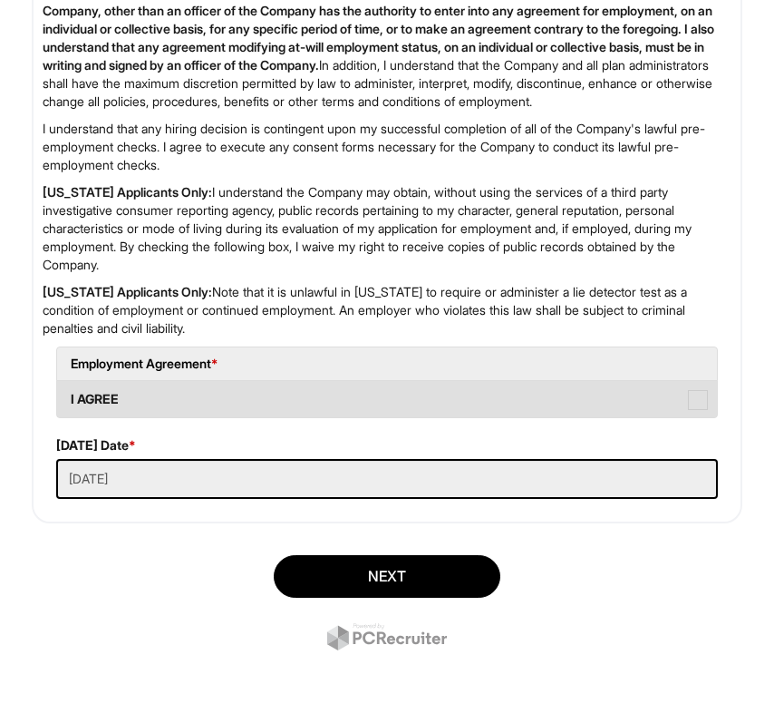
type input "spanish"
click at [151, 413] on label "I AGREE" at bounding box center [387, 399] width 660 height 36
click at [69, 396] on AGREE "I AGREE" at bounding box center [63, 390] width 12 height 12
checkbox AGREE "true"
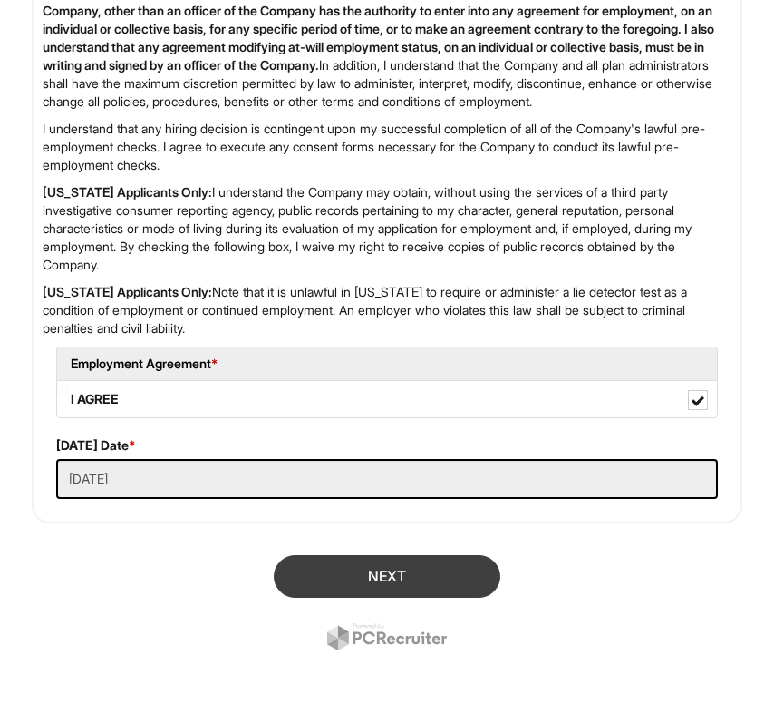
click at [379, 597] on button "Next" at bounding box center [387, 576] width 227 height 43
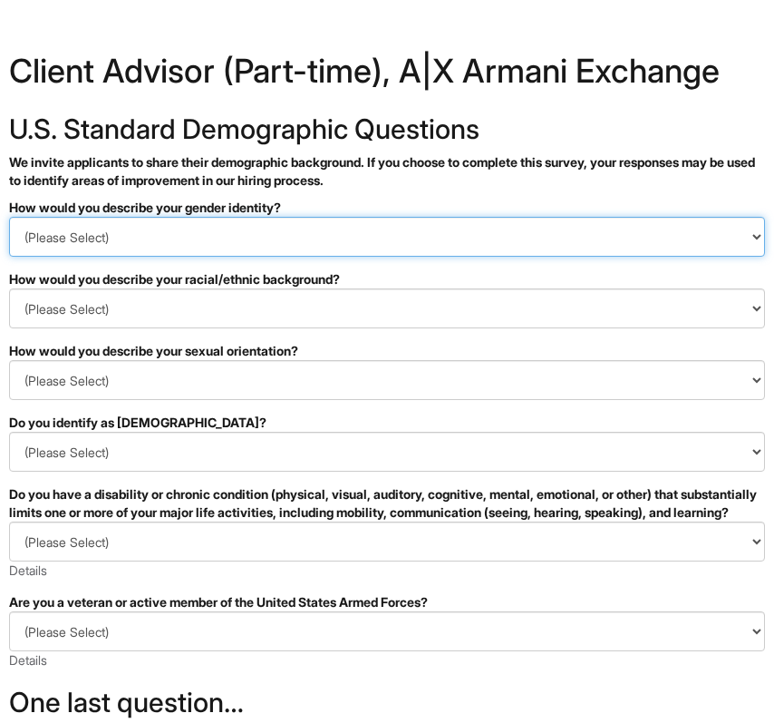
select select "Man"
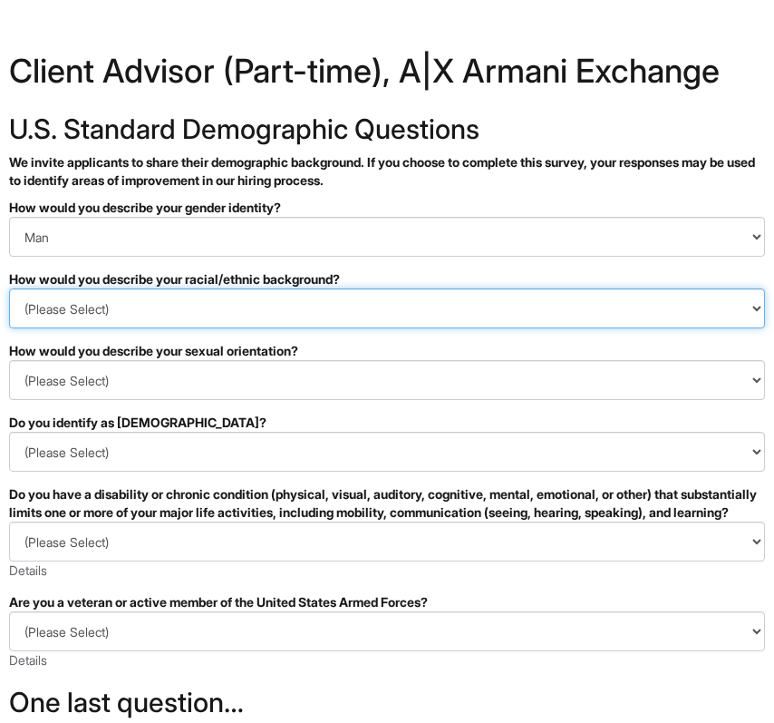
select select "Hispanic, Latinx or of Spanish Origin"
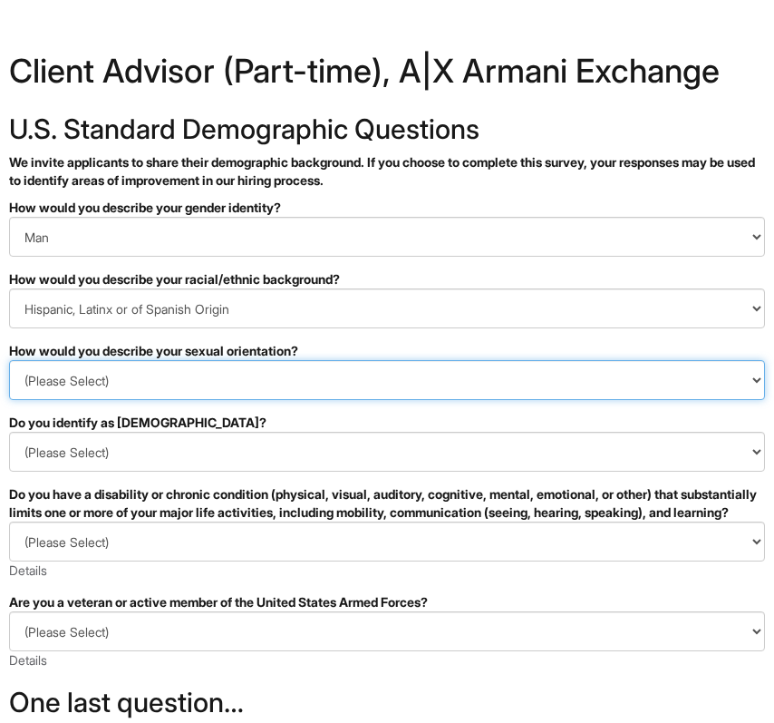
select select "Heterosexual"
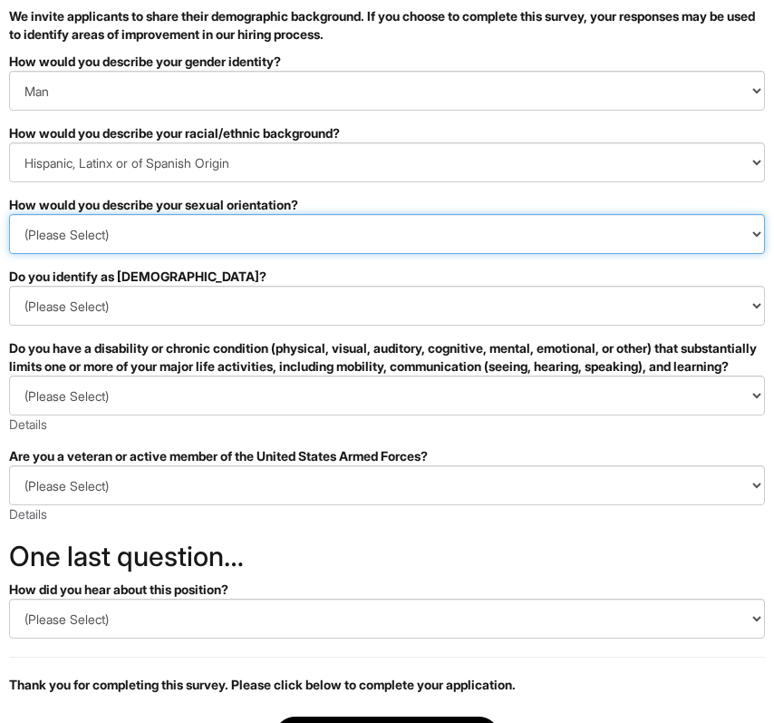
scroll to position [151, 0]
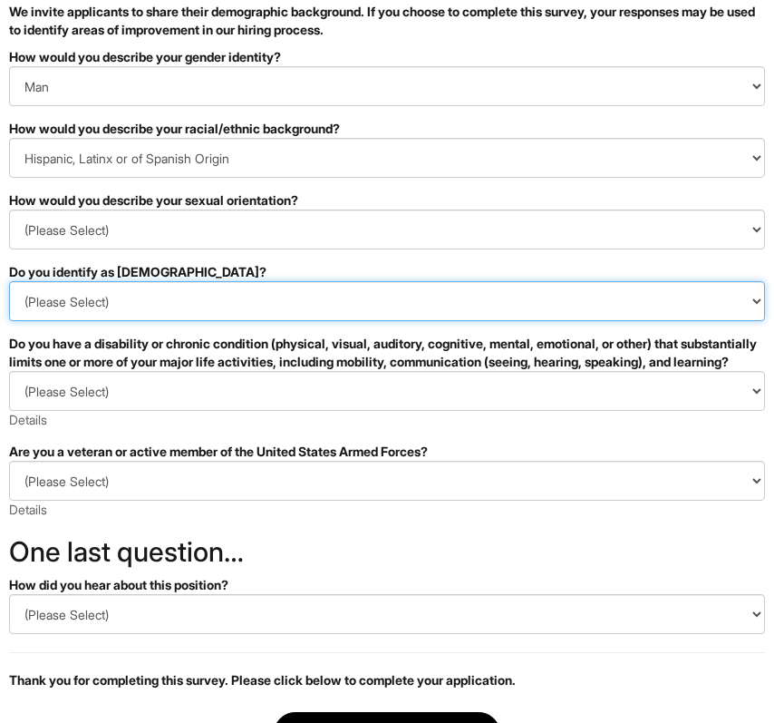
select select "No"
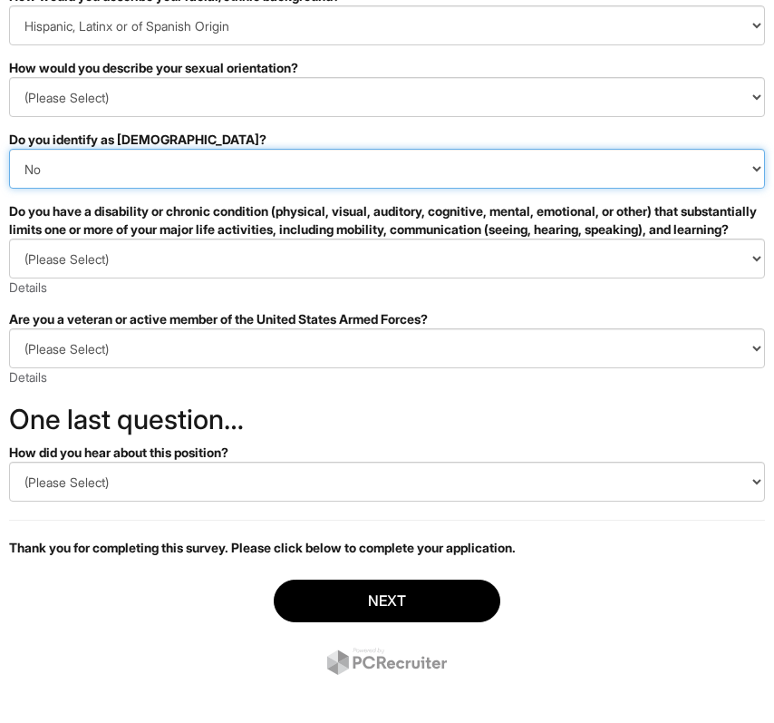
scroll to position [289, 0]
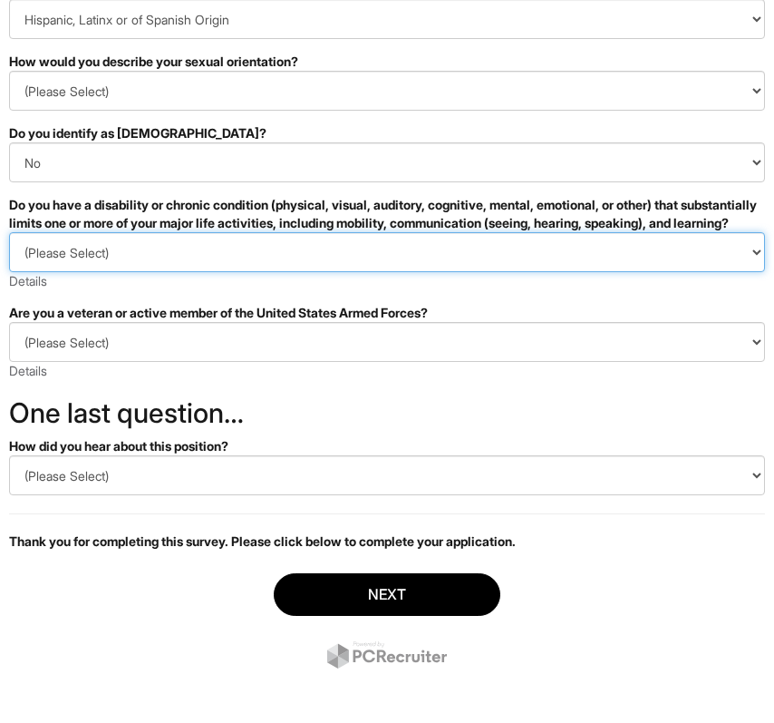
select select "NO, I DON'T HAVE A DISABILITY"
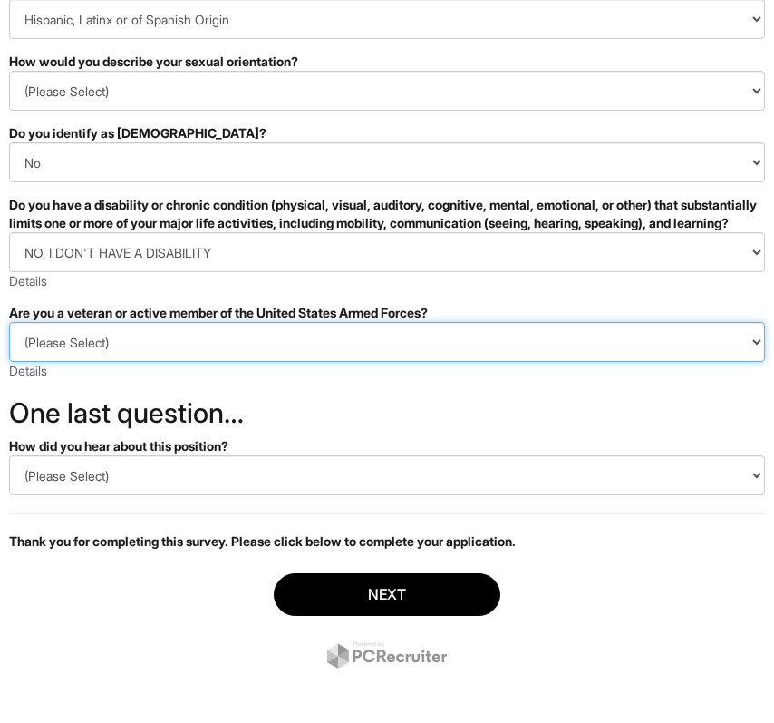
select select "I AM NOT A PROTECTED VETERAN"
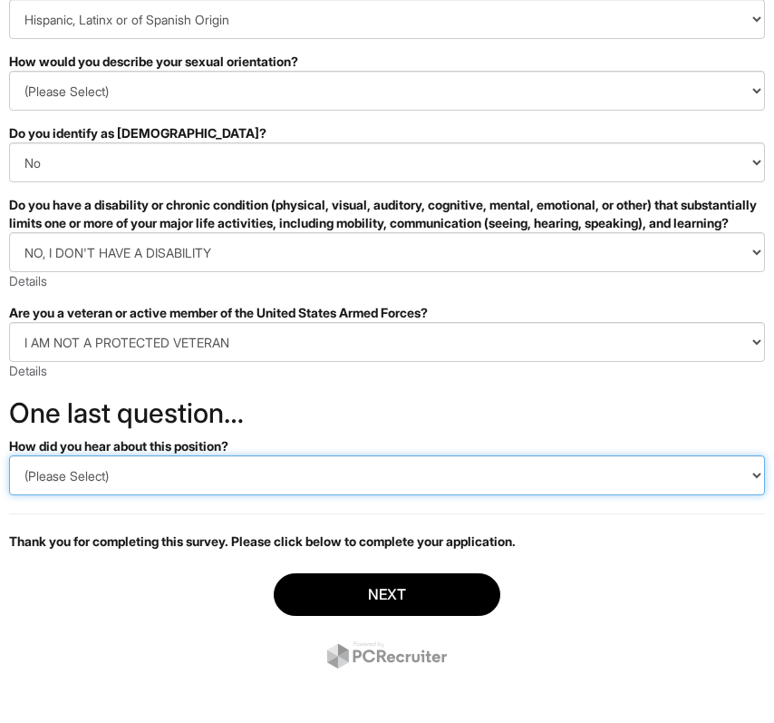
select select "Indeed"
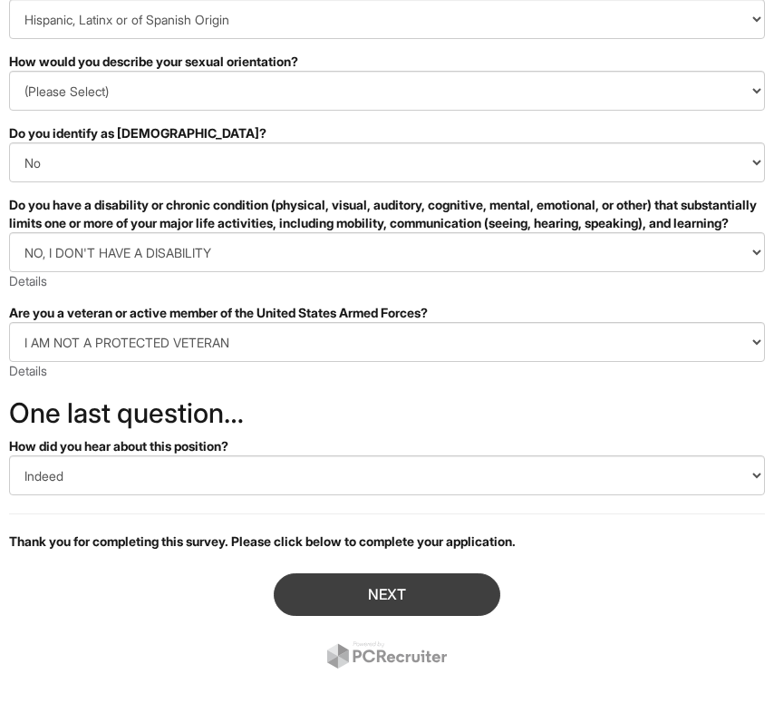
click at [340, 599] on button "Next" at bounding box center [387, 594] width 227 height 43
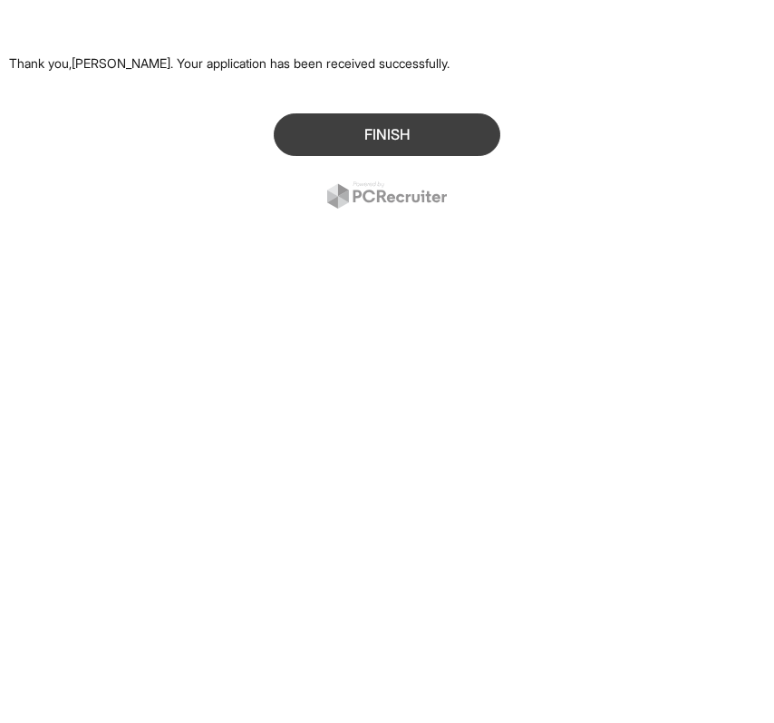
click at [403, 152] on button "Finish" at bounding box center [387, 134] width 227 height 43
